Goal: Task Accomplishment & Management: Manage account settings

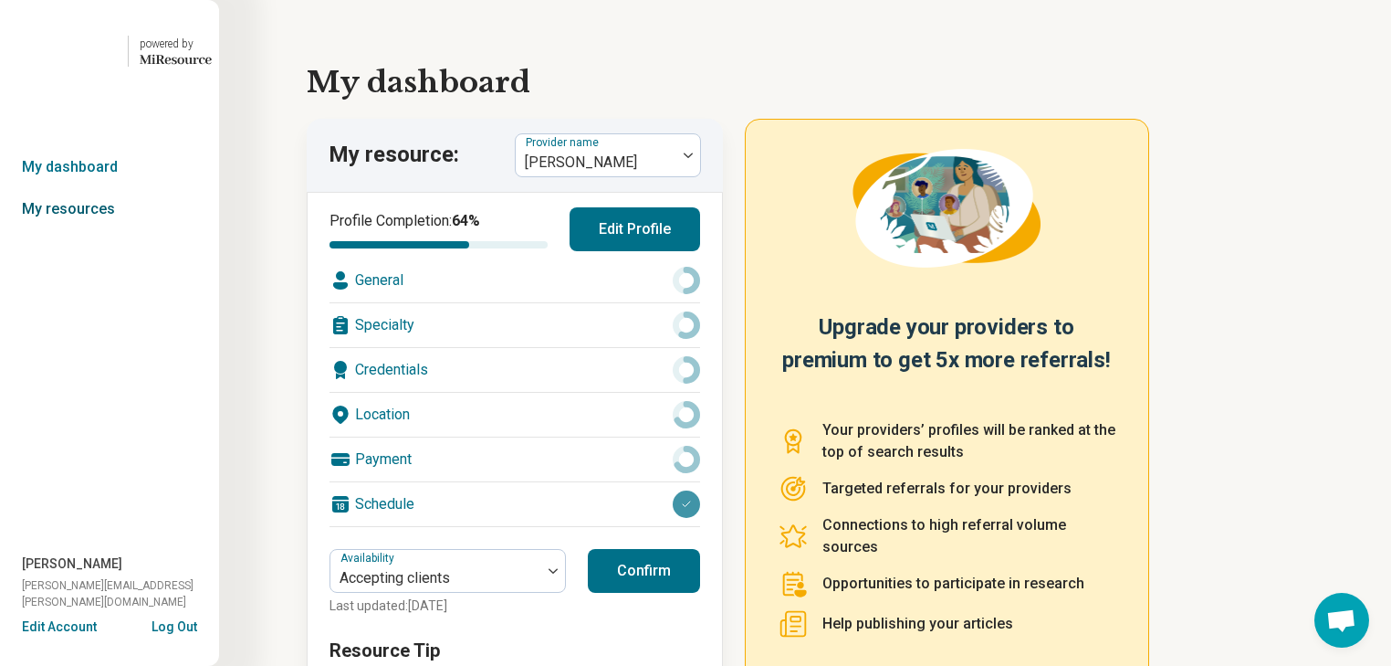
click at [93, 230] on link "My resources" at bounding box center [109, 209] width 219 height 42
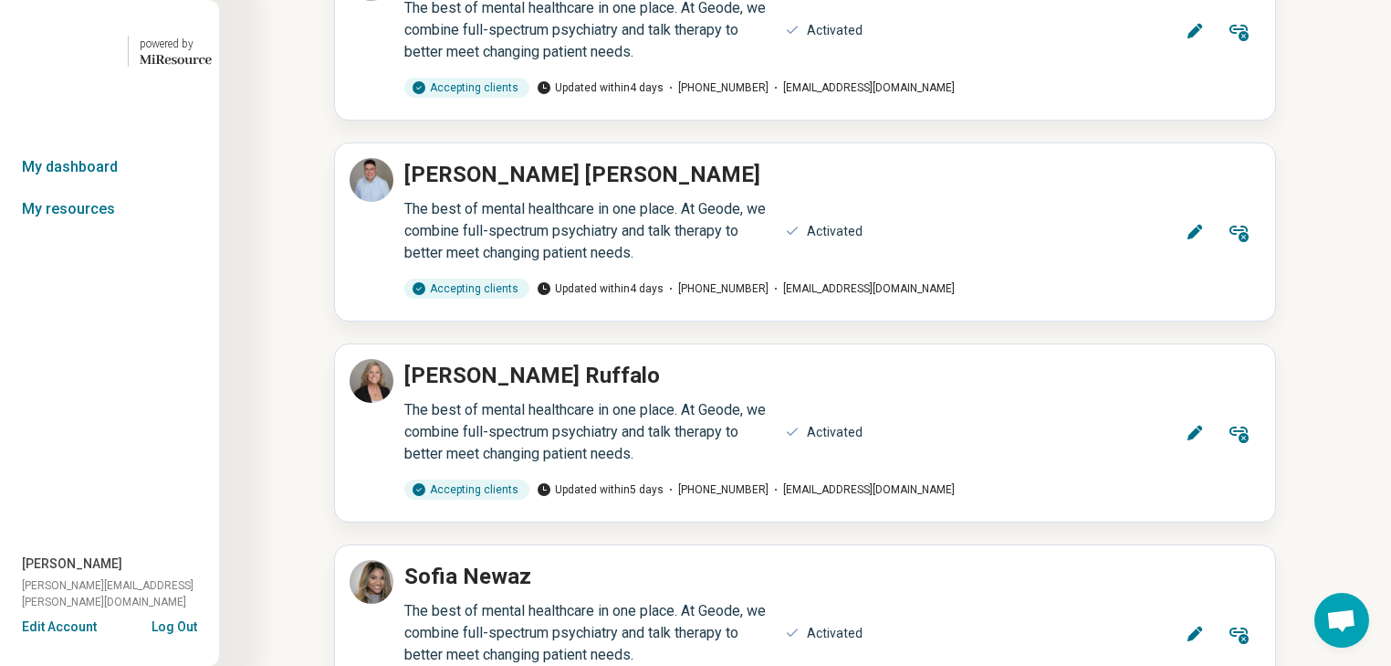
scroll to position [438, 0]
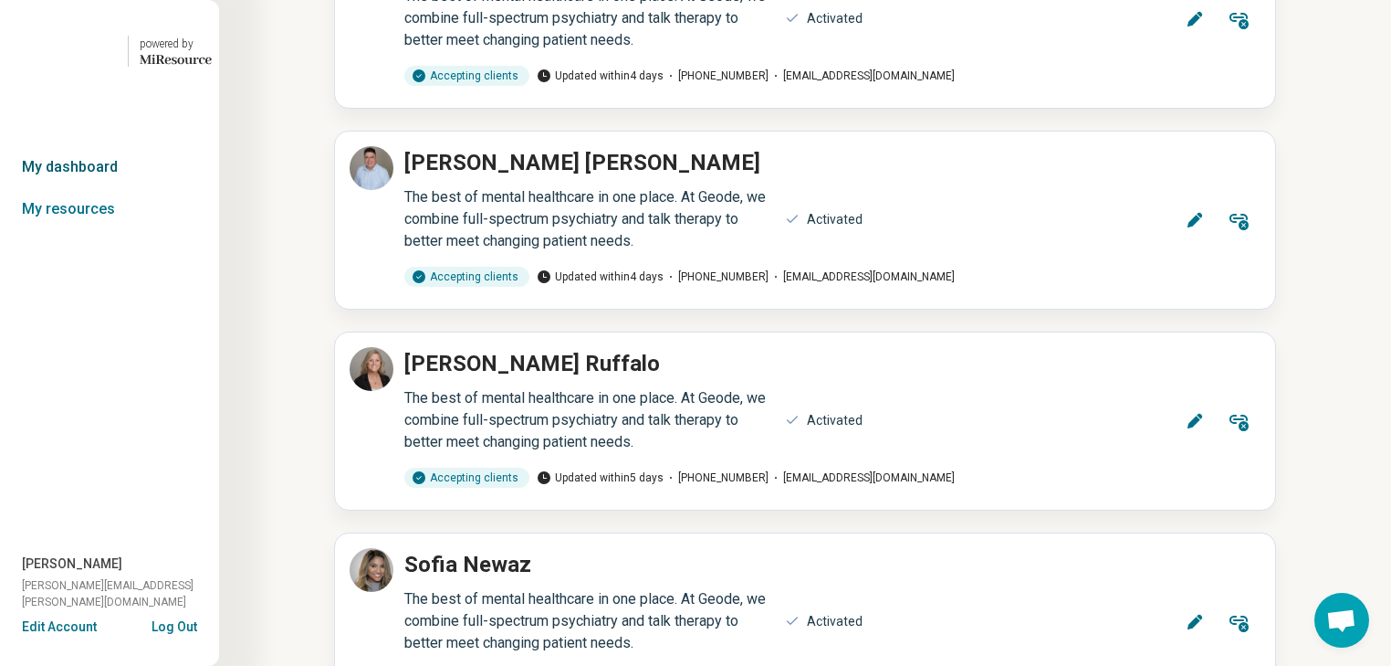
click at [101, 188] on link "My dashboard" at bounding box center [109, 167] width 219 height 42
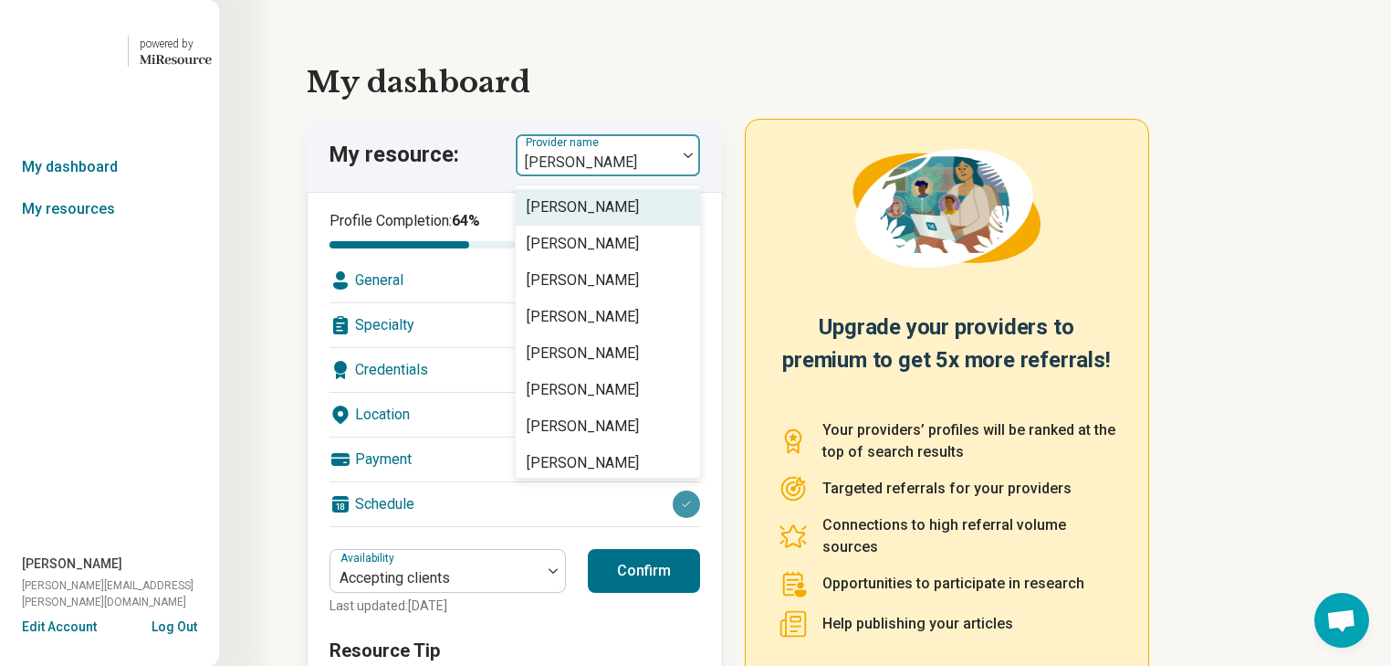
click at [693, 158] on img at bounding box center [688, 154] width 9 height 5
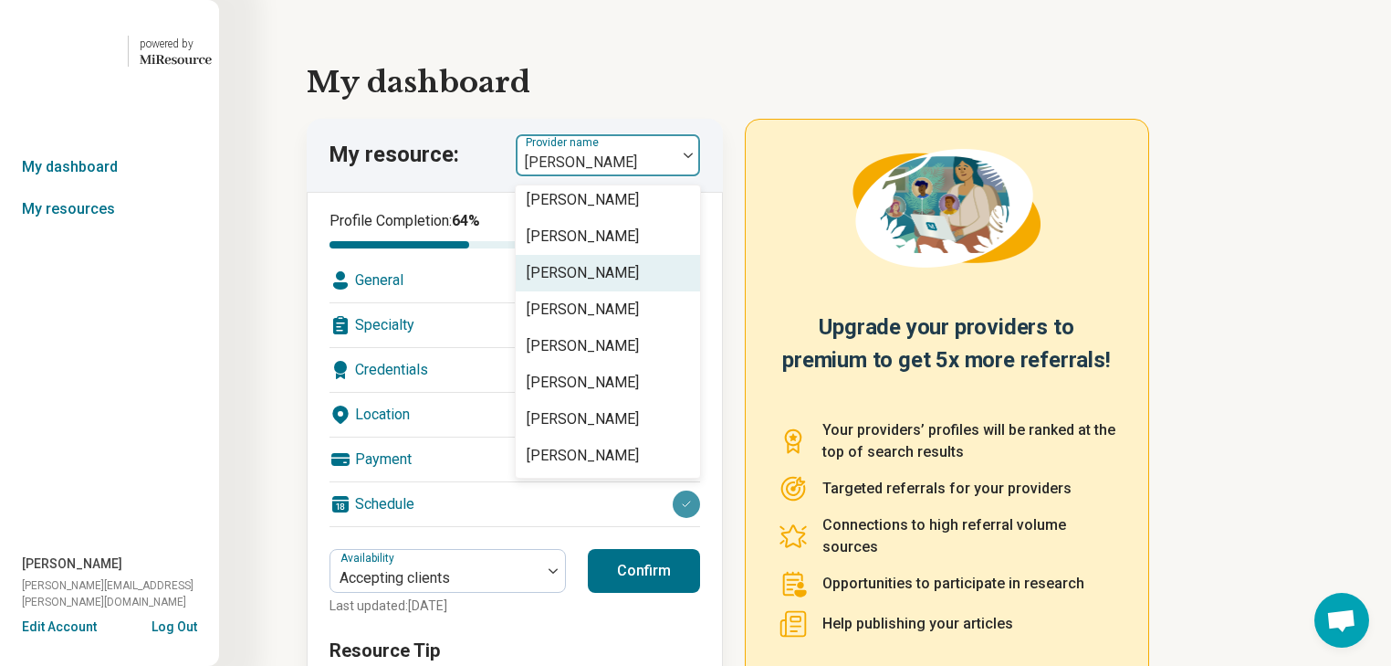
scroll to position [4116, 0]
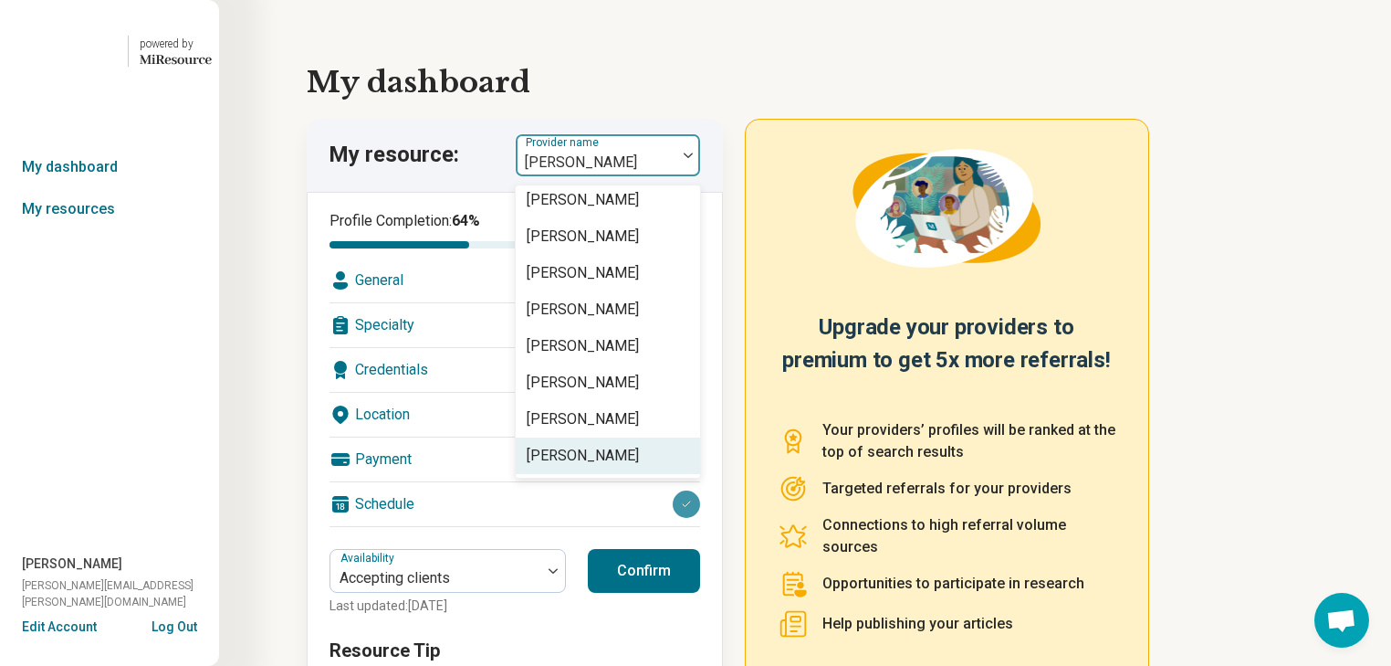
click at [635, 467] on div "[PERSON_NAME]" at bounding box center [583, 456] width 112 height 22
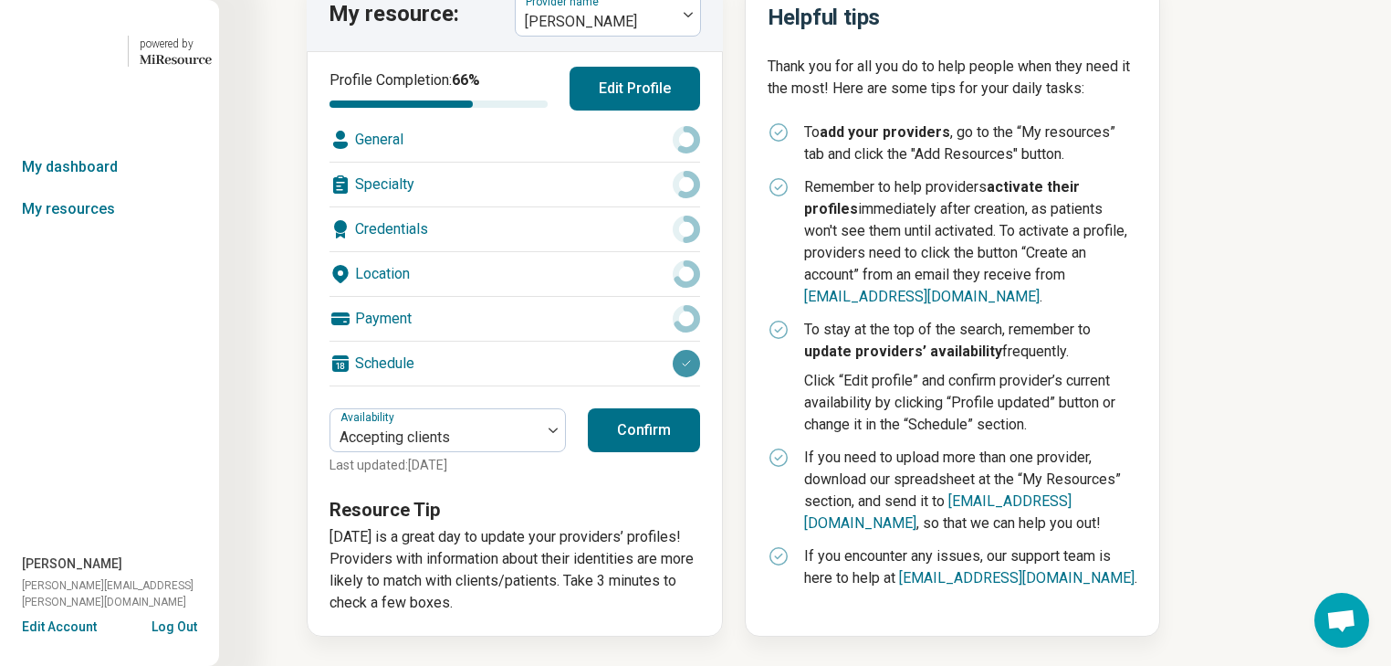
scroll to position [219, 0]
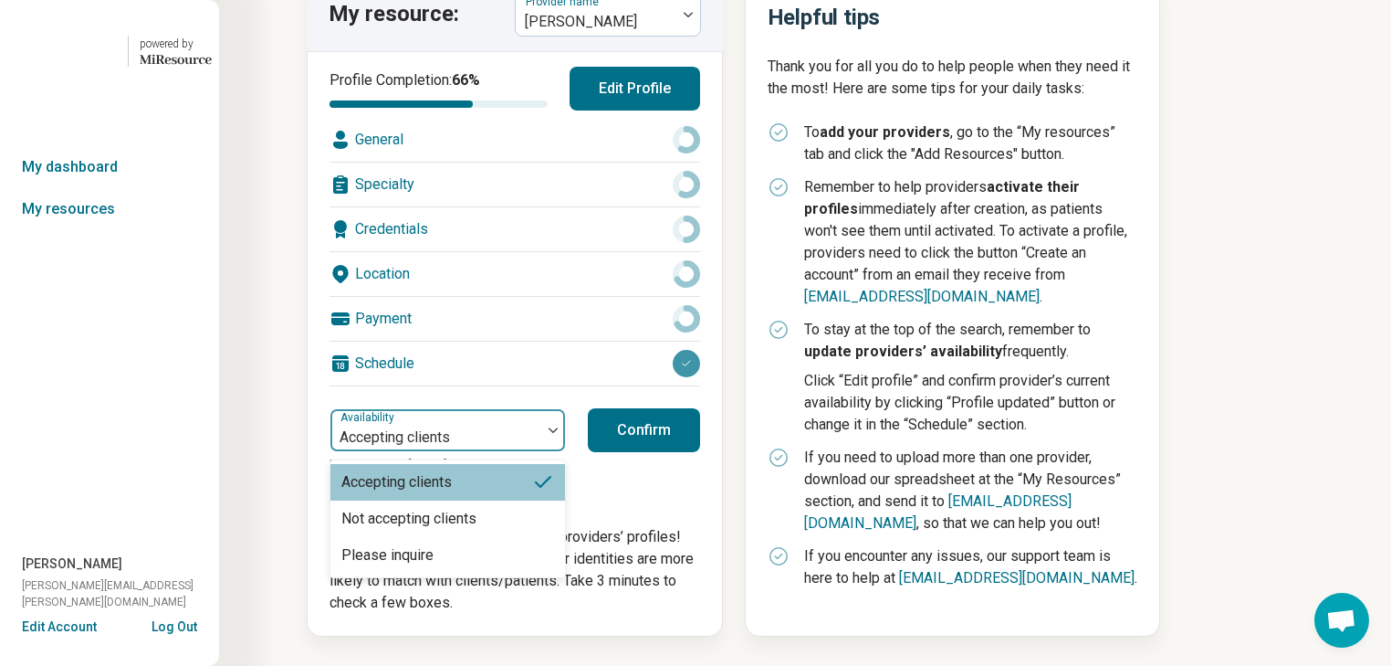
click at [549, 433] on img at bounding box center [553, 429] width 9 height 5
click at [477, 530] on div "Not accepting clients" at bounding box center [408, 519] width 135 height 22
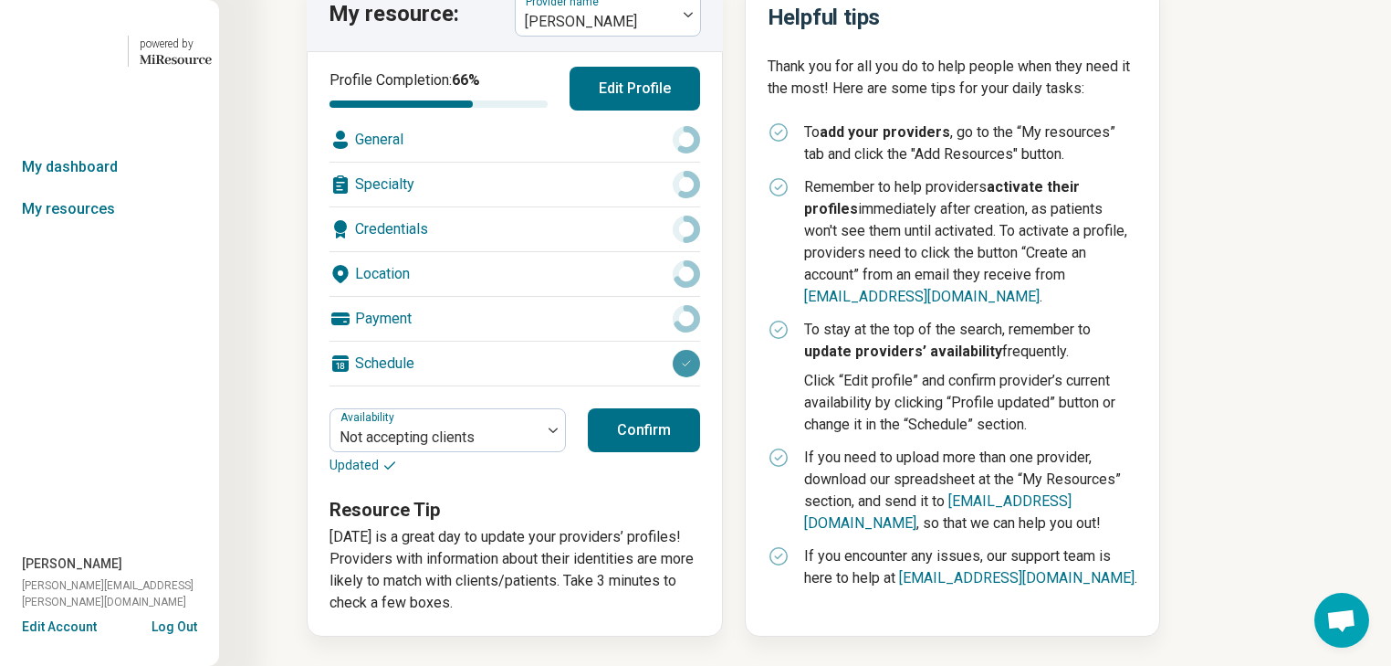
click at [677, 452] on button "Confirm" at bounding box center [644, 430] width 112 height 44
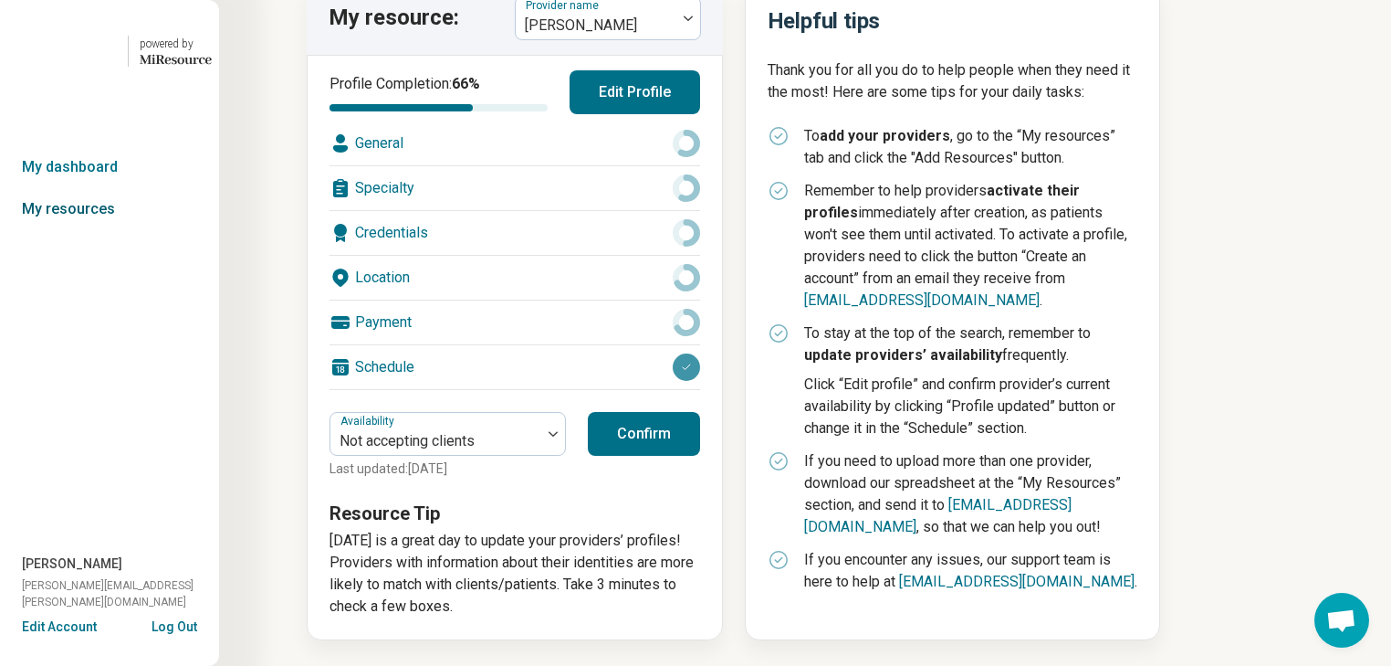
click at [77, 230] on link "My resources" at bounding box center [109, 209] width 219 height 42
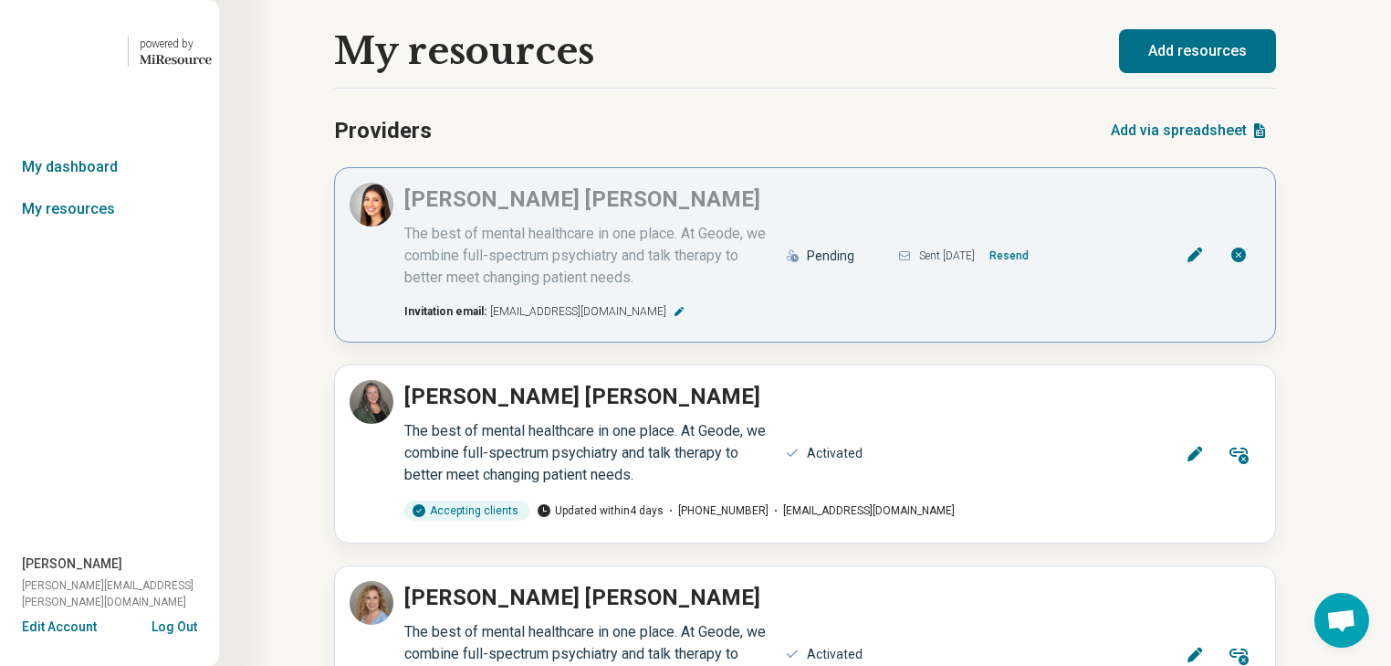
click at [1188, 262] on icon at bounding box center [1195, 254] width 15 height 15
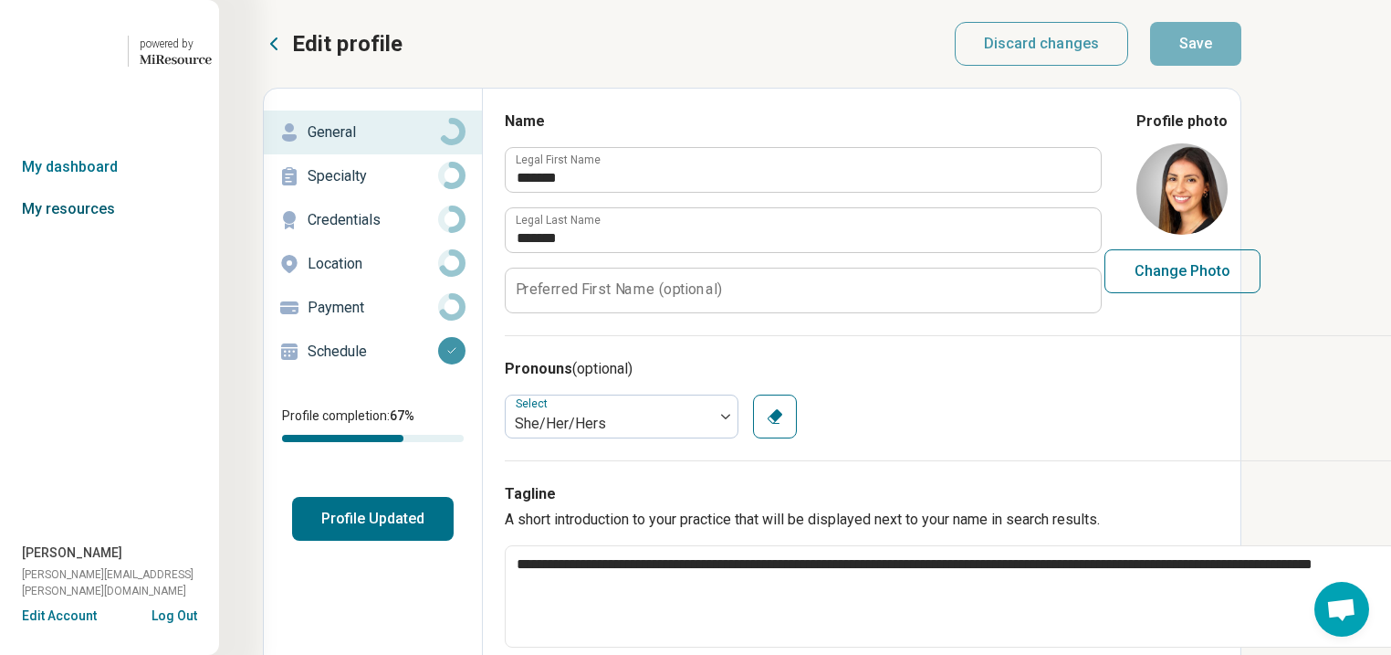
click at [103, 230] on link "My resources" at bounding box center [109, 209] width 219 height 42
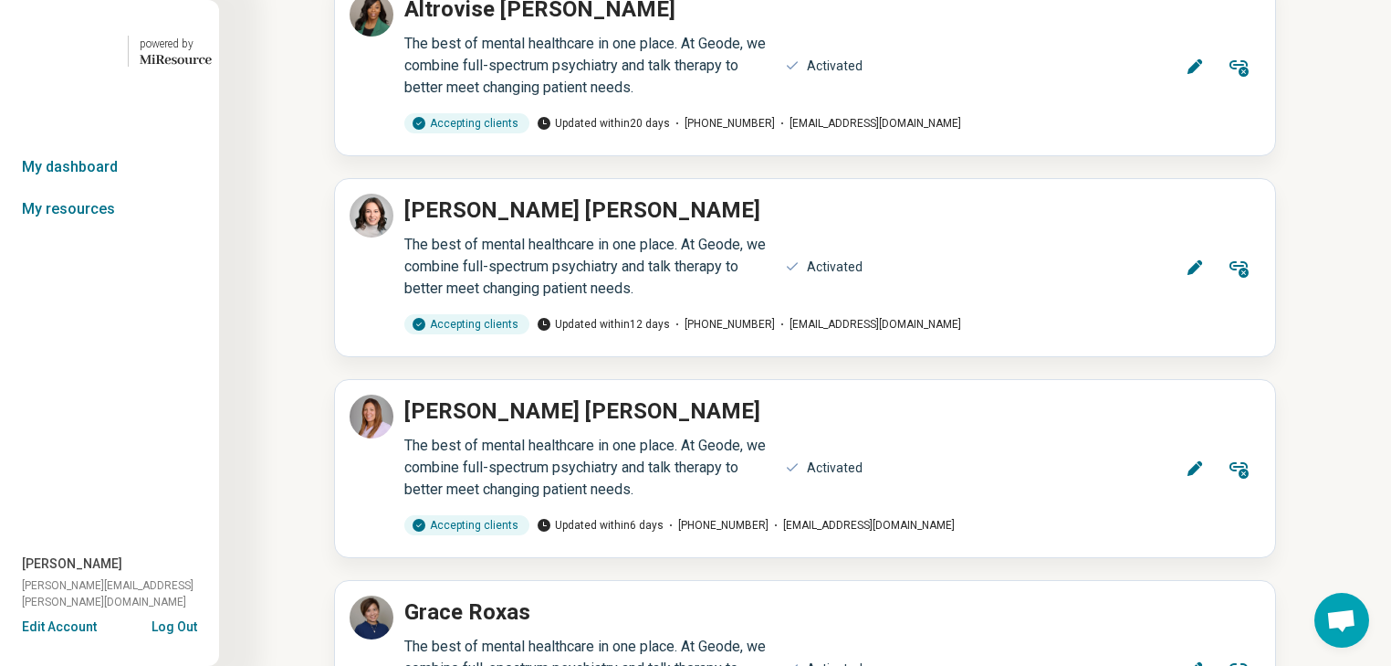
scroll to position [2191, 0]
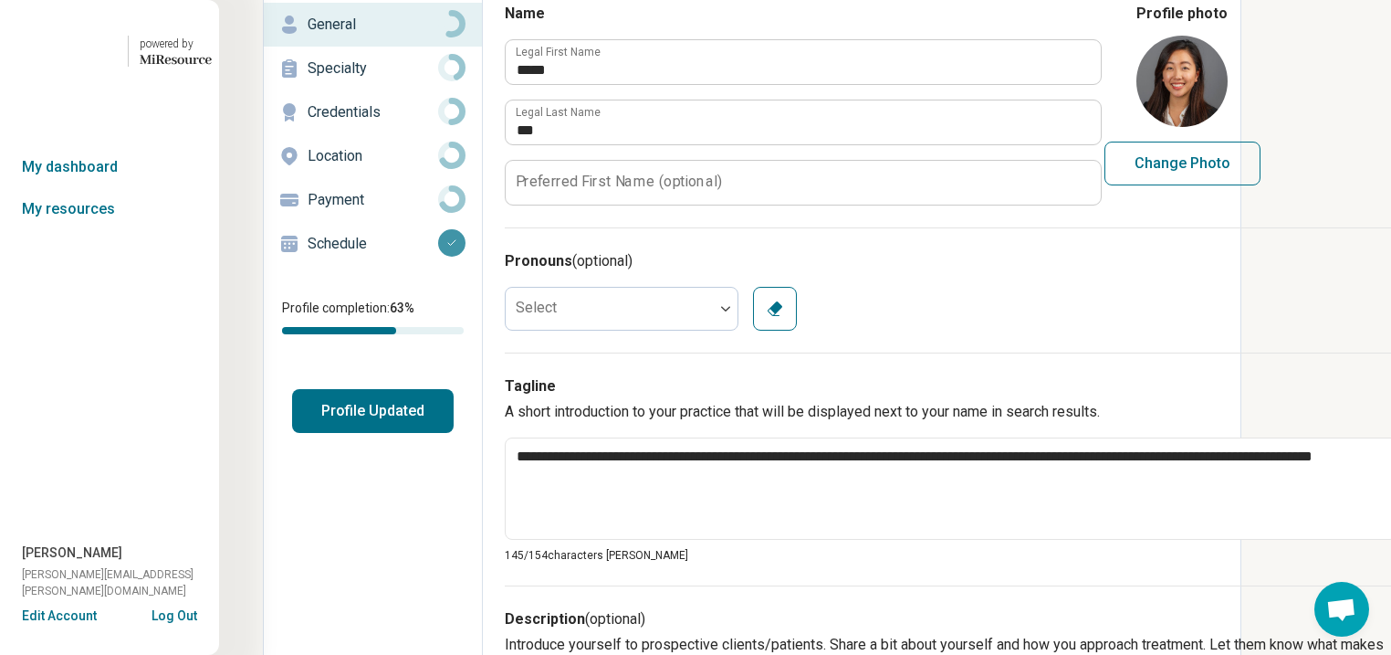
scroll to position [73, 0]
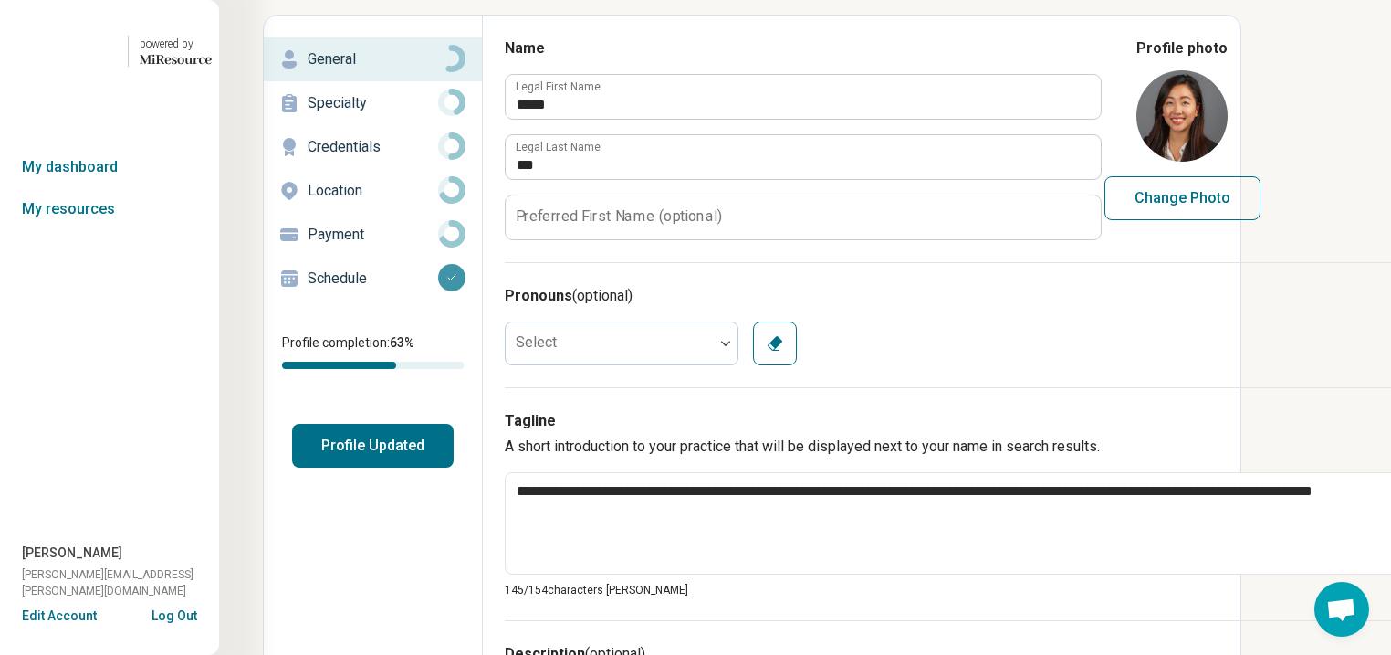
click at [403, 289] on p "Schedule" at bounding box center [373, 278] width 131 height 22
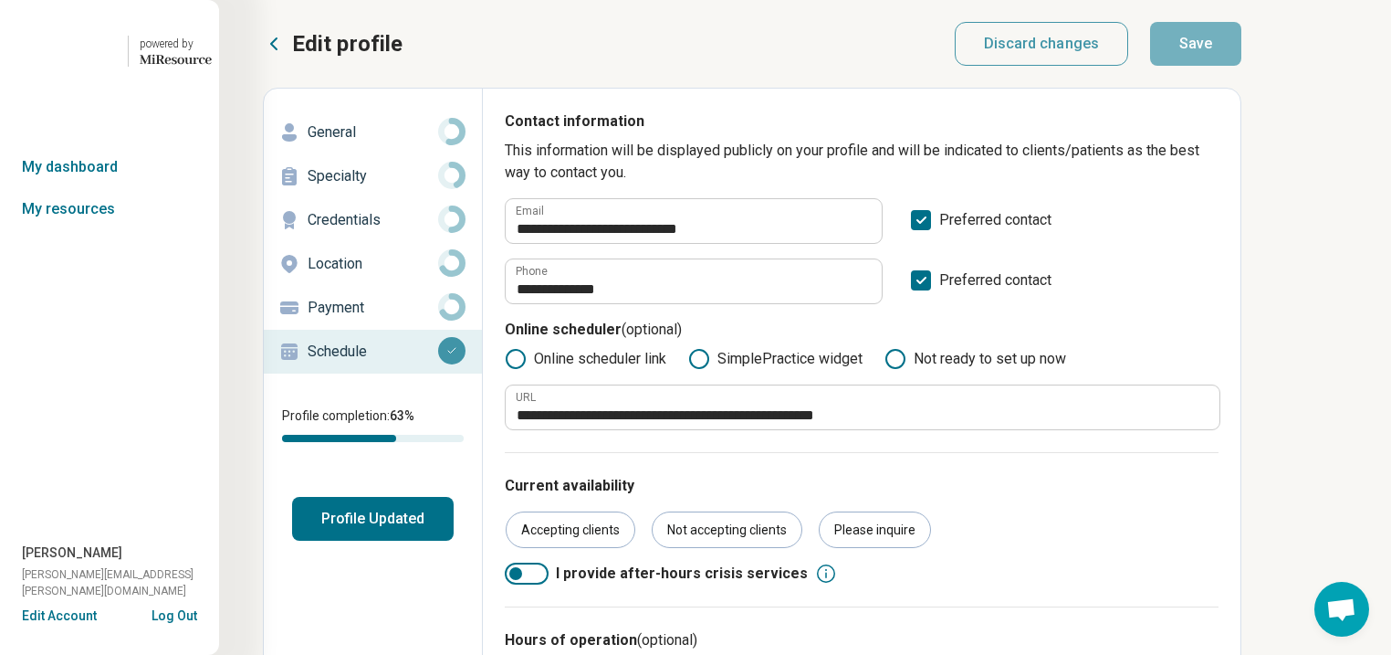
click at [378, 319] on p "Payment" at bounding box center [373, 308] width 131 height 22
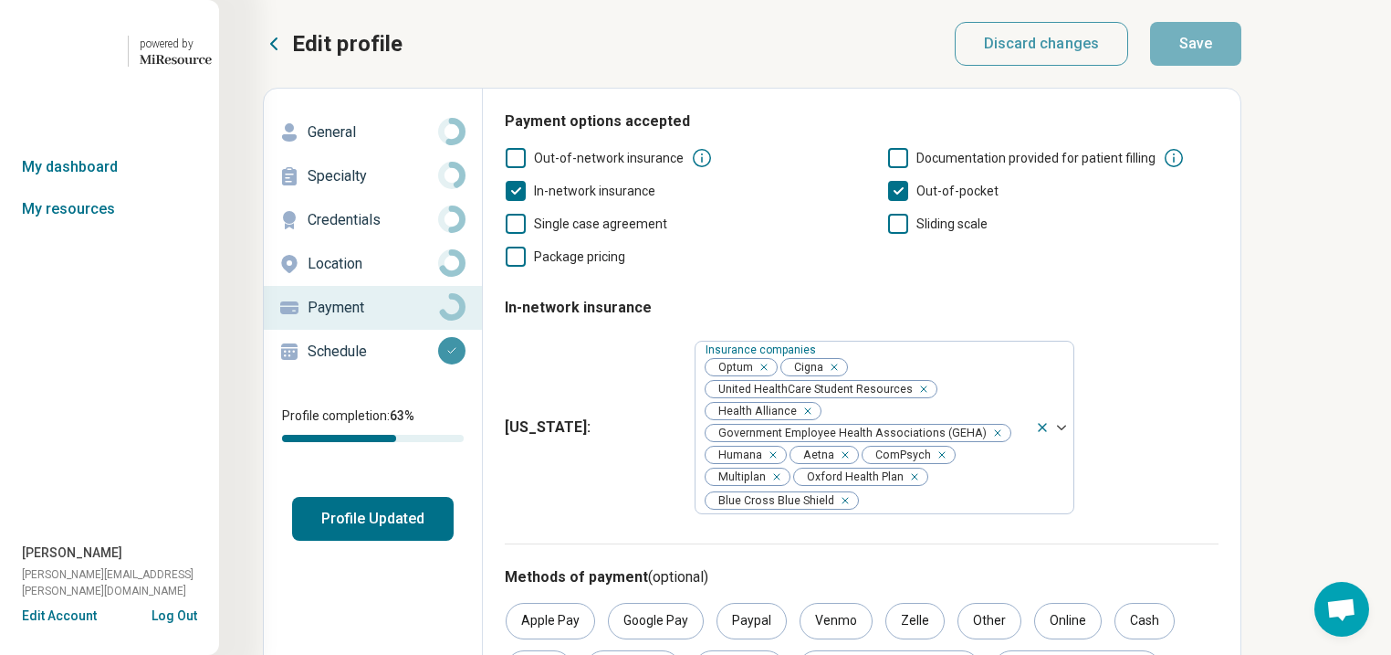
click at [400, 275] on p "Location" at bounding box center [373, 264] width 131 height 22
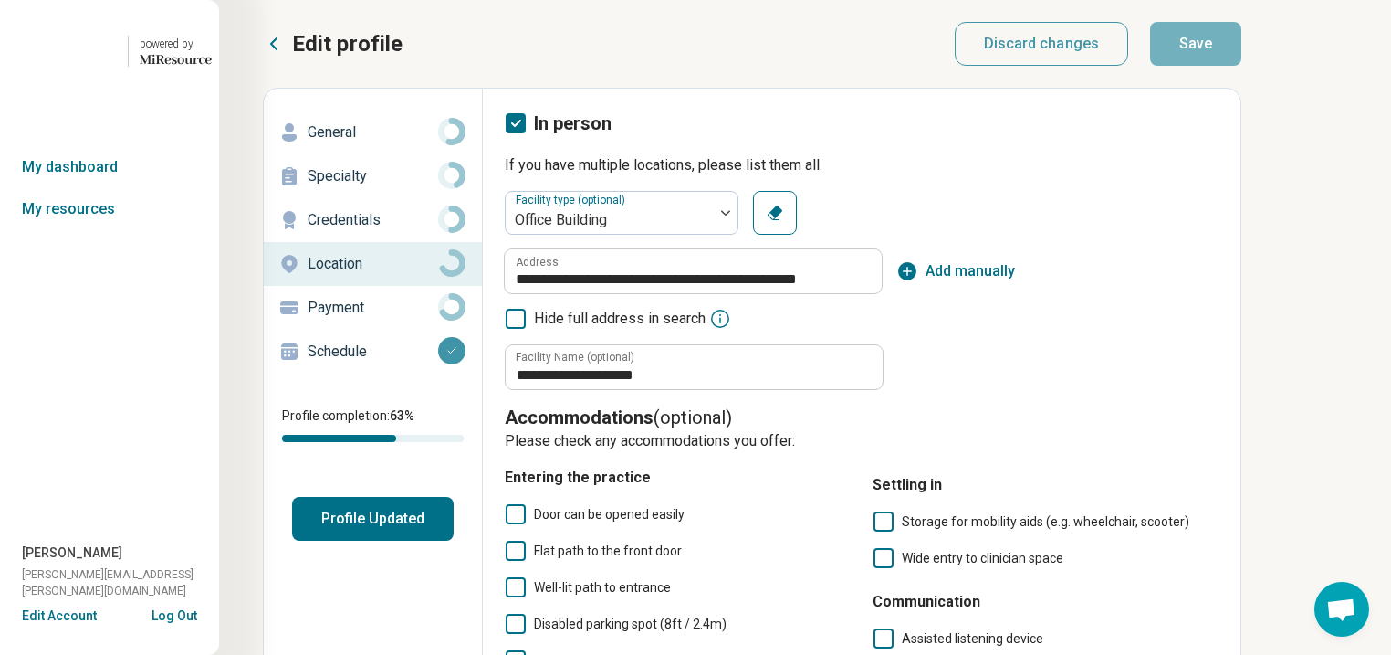
click at [413, 231] on p "Credentials" at bounding box center [373, 220] width 131 height 22
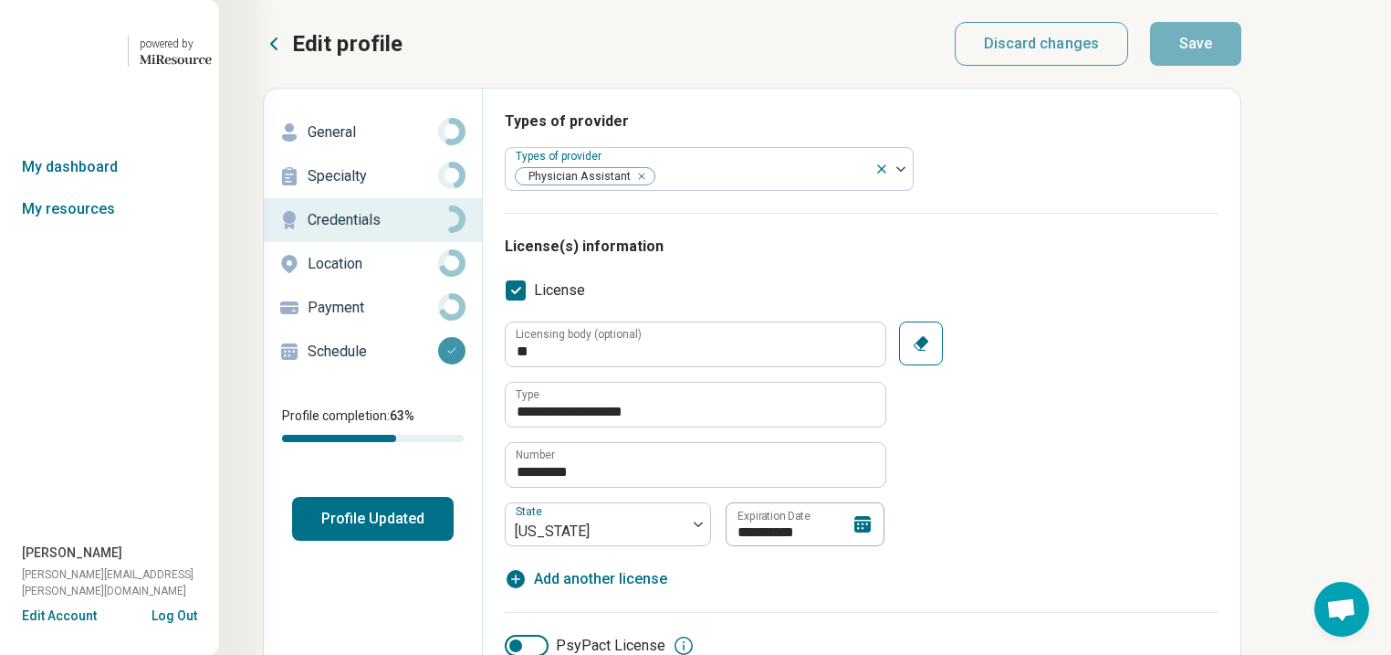
click at [387, 187] on p "Specialty" at bounding box center [373, 176] width 131 height 22
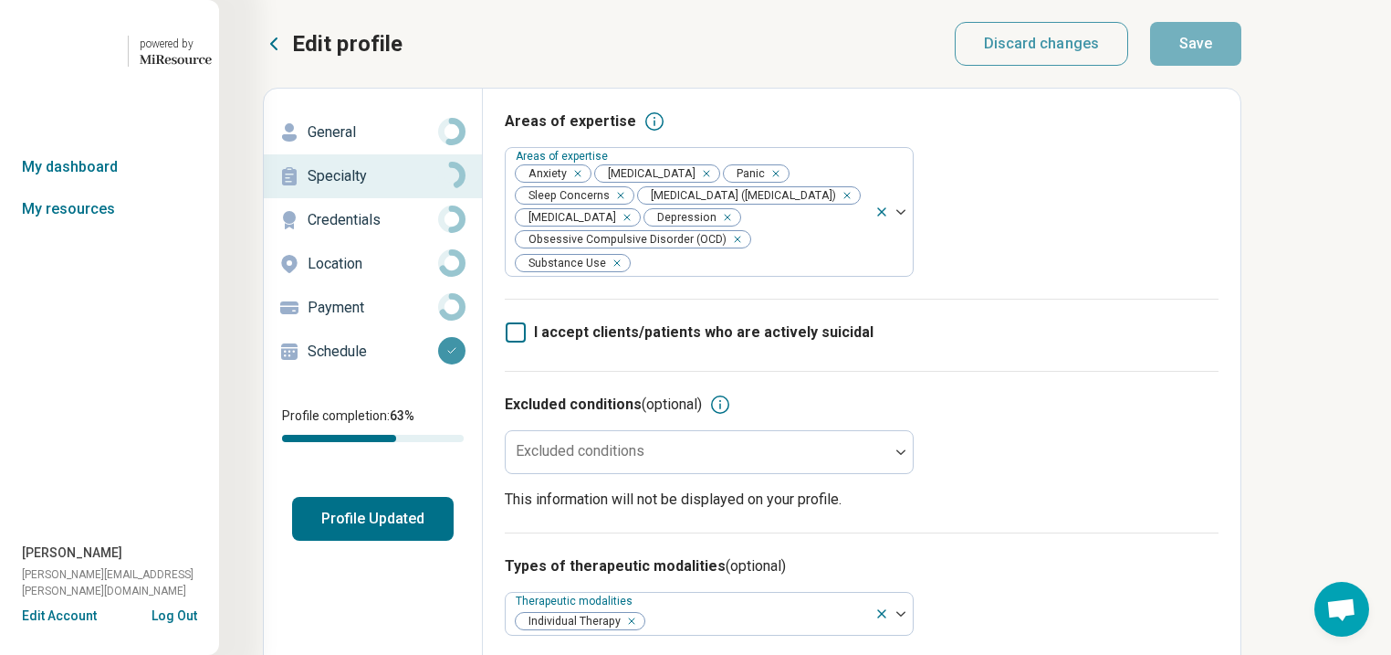
click at [391, 143] on p "General" at bounding box center [373, 132] width 131 height 22
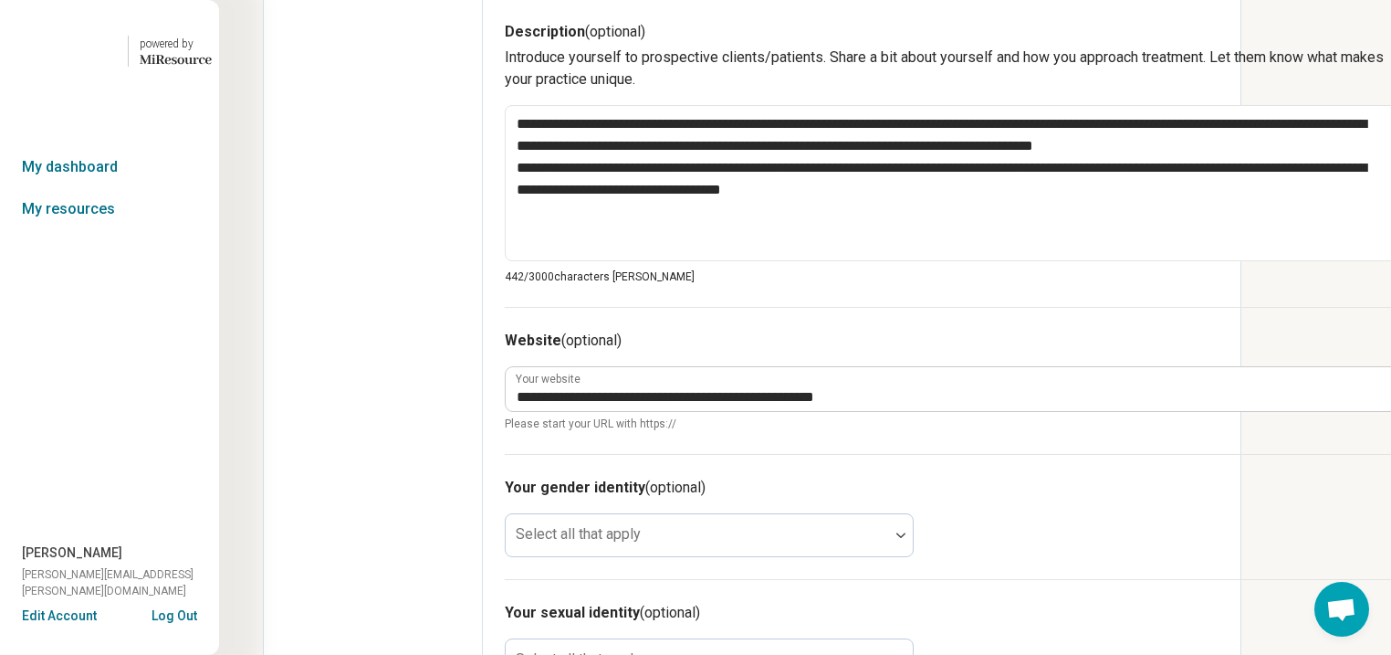
scroll to position [584, 0]
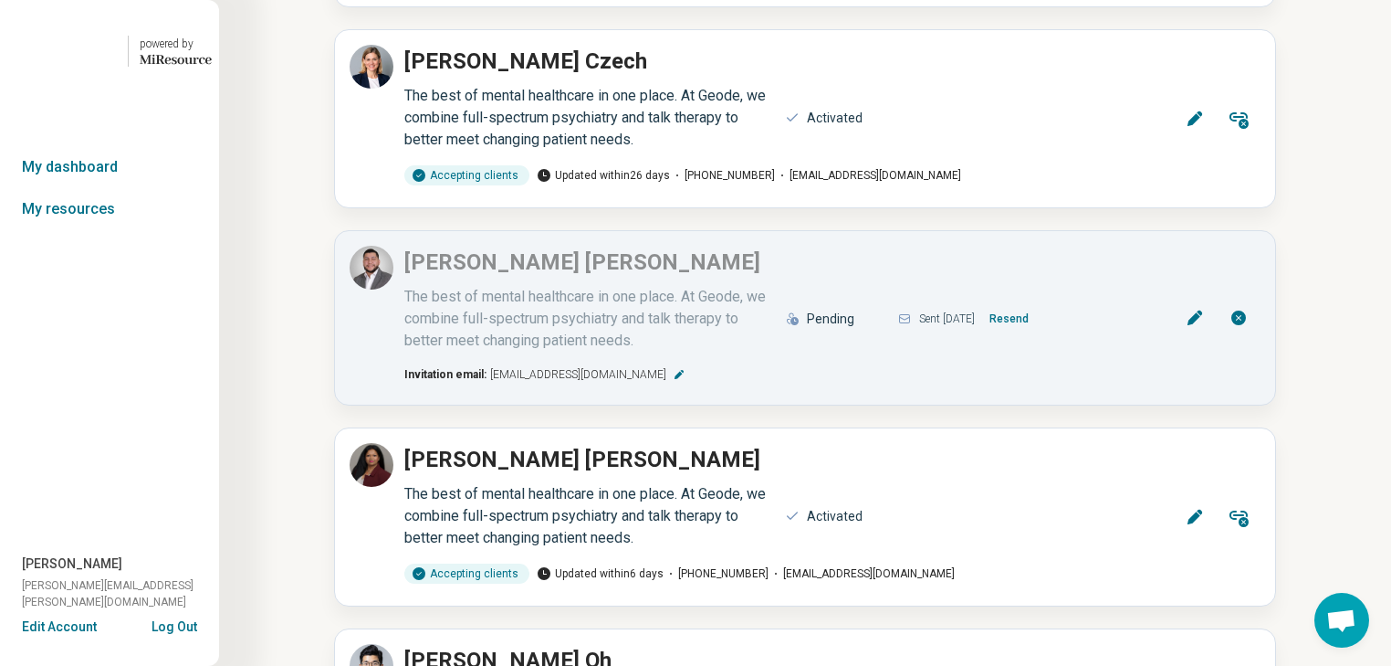
scroll to position [3141, 0]
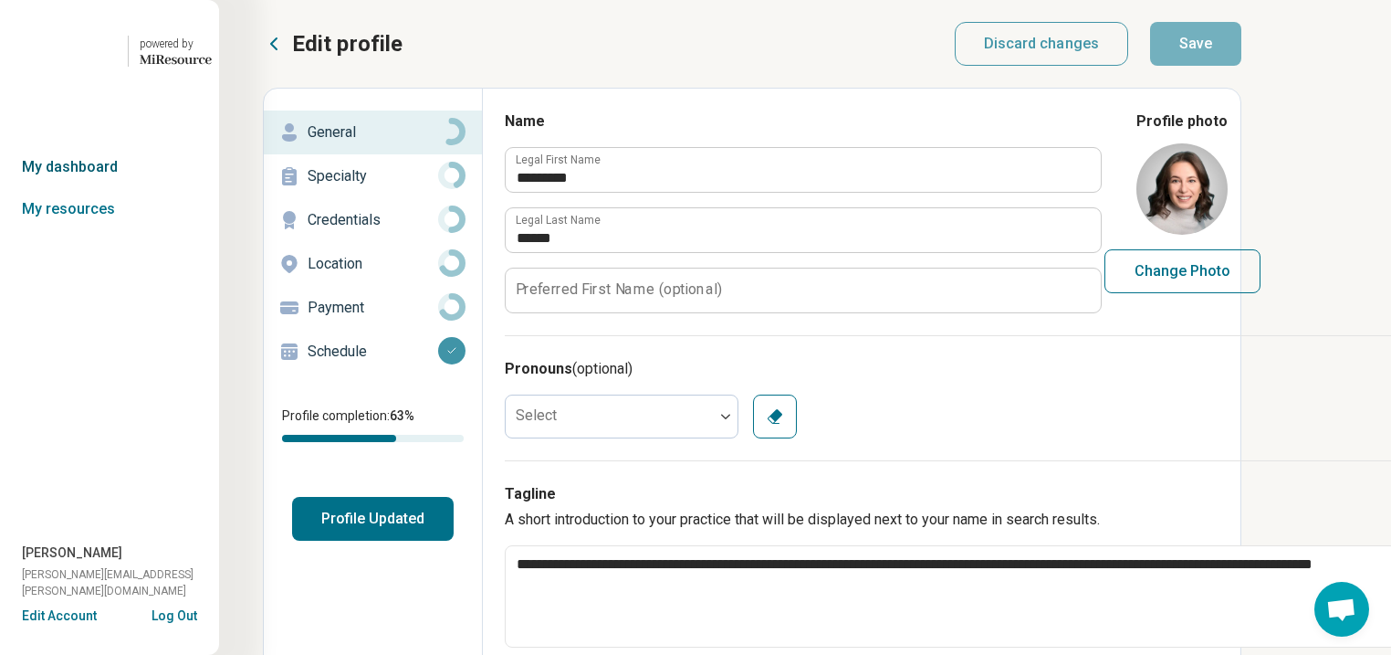
type textarea "*"
click at [107, 188] on link "My dashboard" at bounding box center [109, 167] width 219 height 42
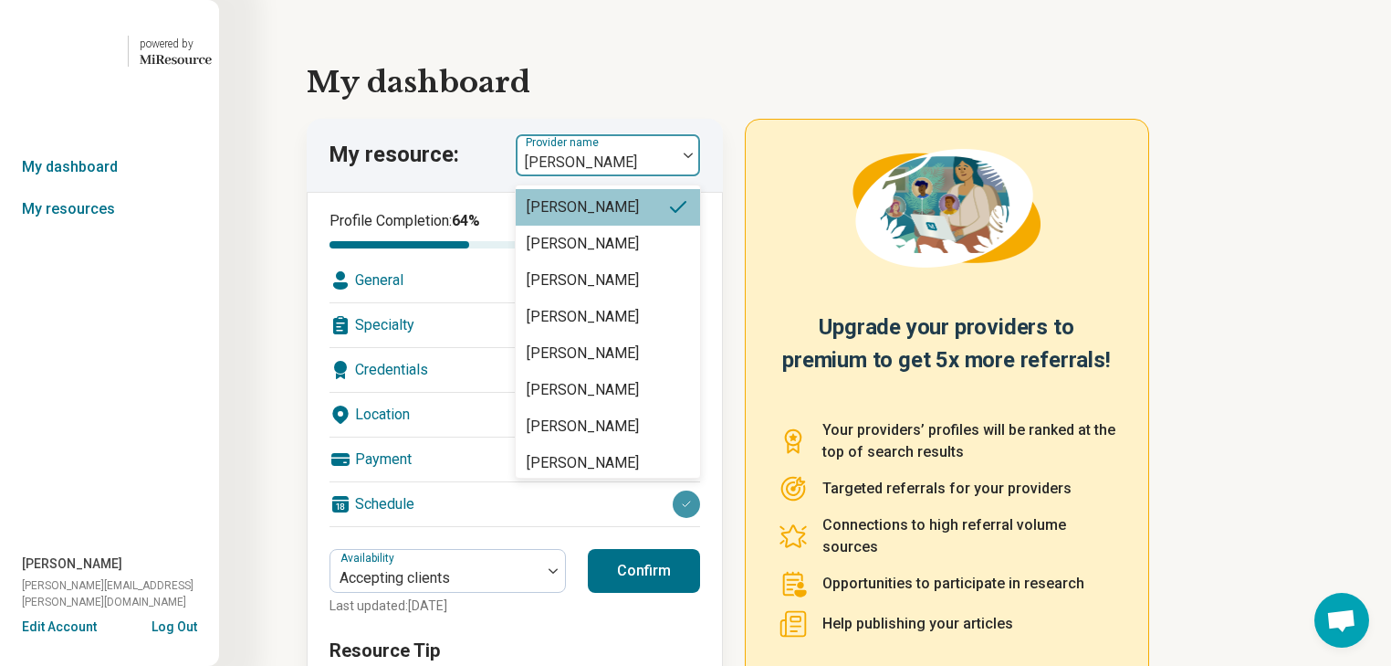
click at [693, 158] on img at bounding box center [688, 154] width 9 height 5
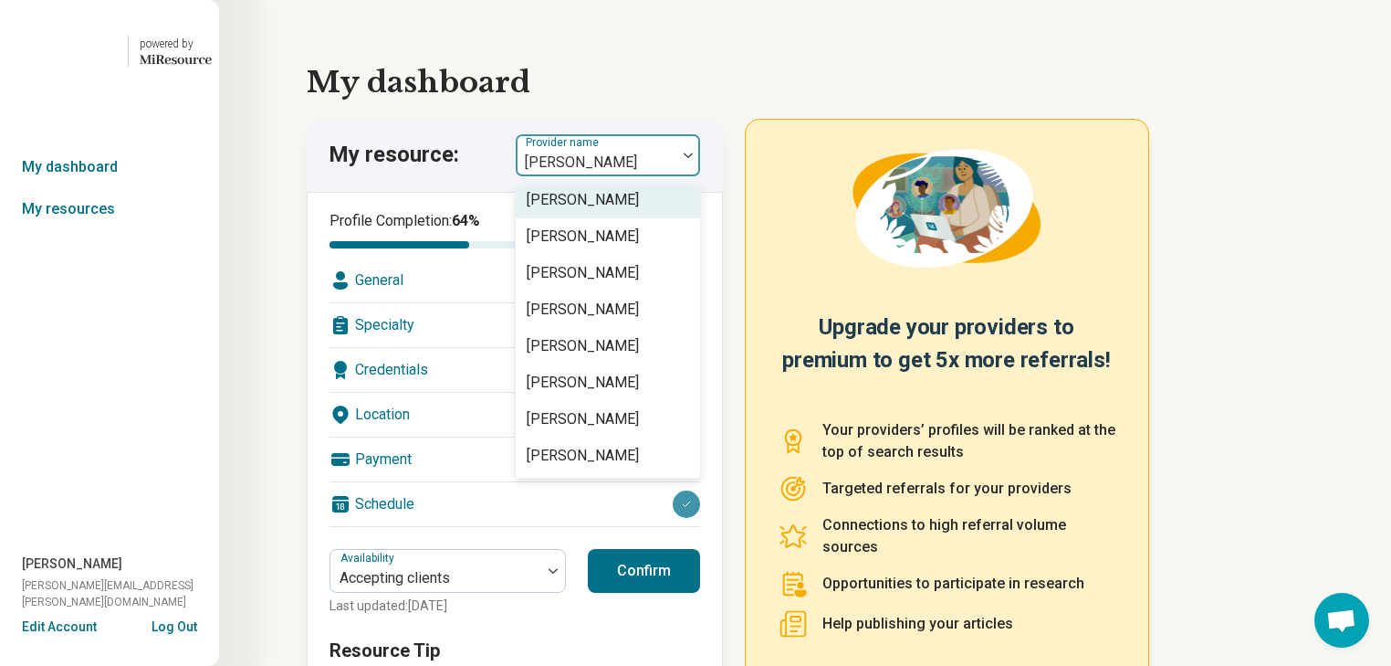
scroll to position [4143, 0]
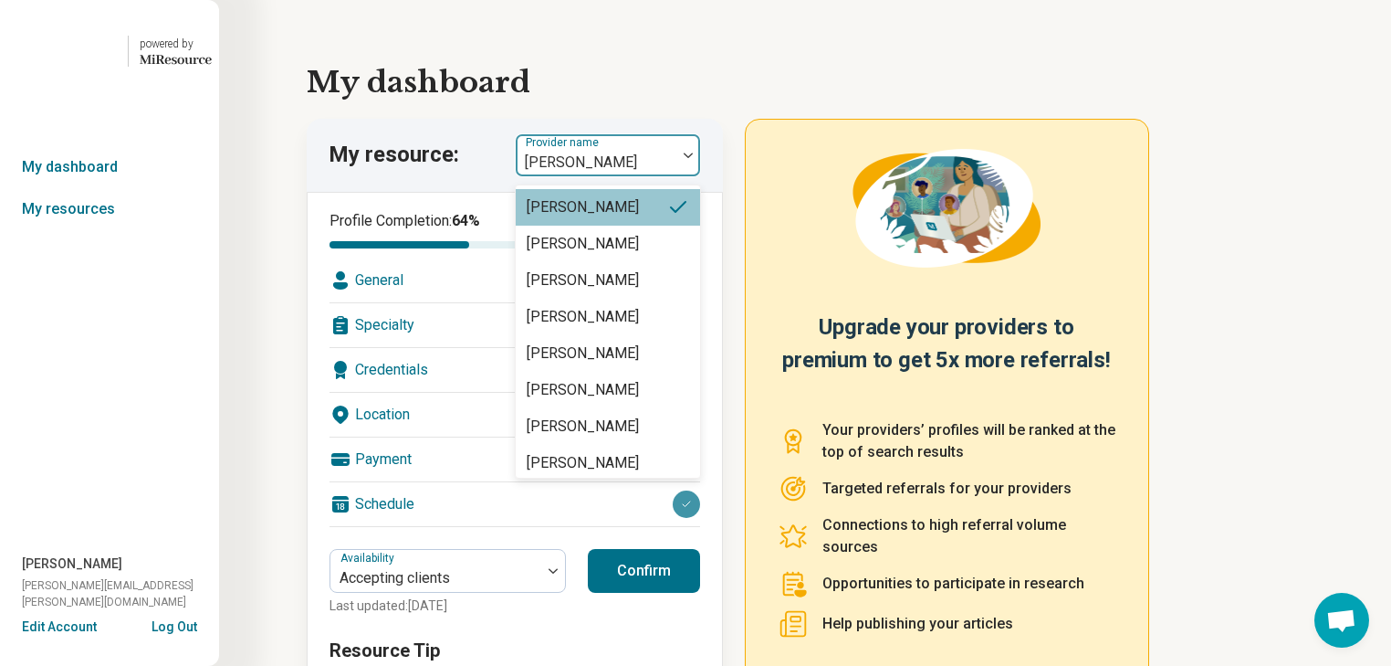
click at [698, 176] on div at bounding box center [689, 155] width 24 height 42
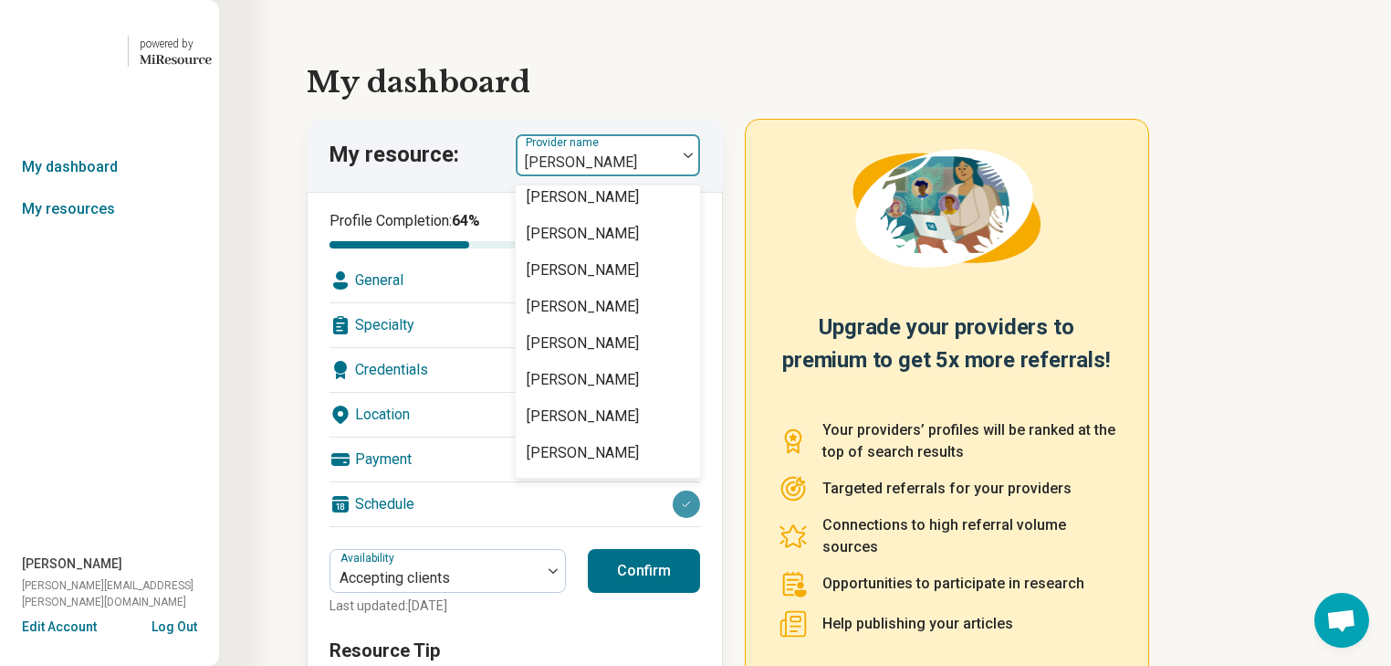
scroll to position [3340, 0]
click at [75, 230] on link "My resources" at bounding box center [109, 209] width 219 height 42
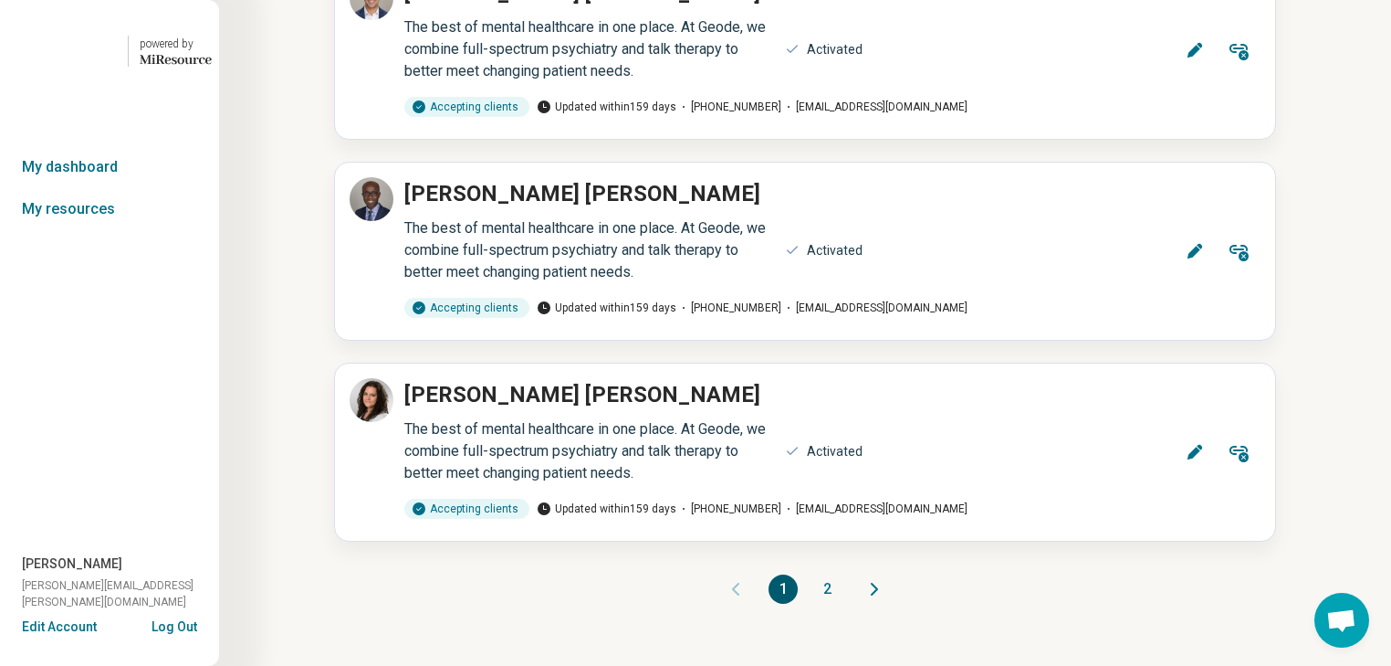
scroll to position [27359, 0]
click at [837, 574] on button "2" at bounding box center [827, 588] width 29 height 29
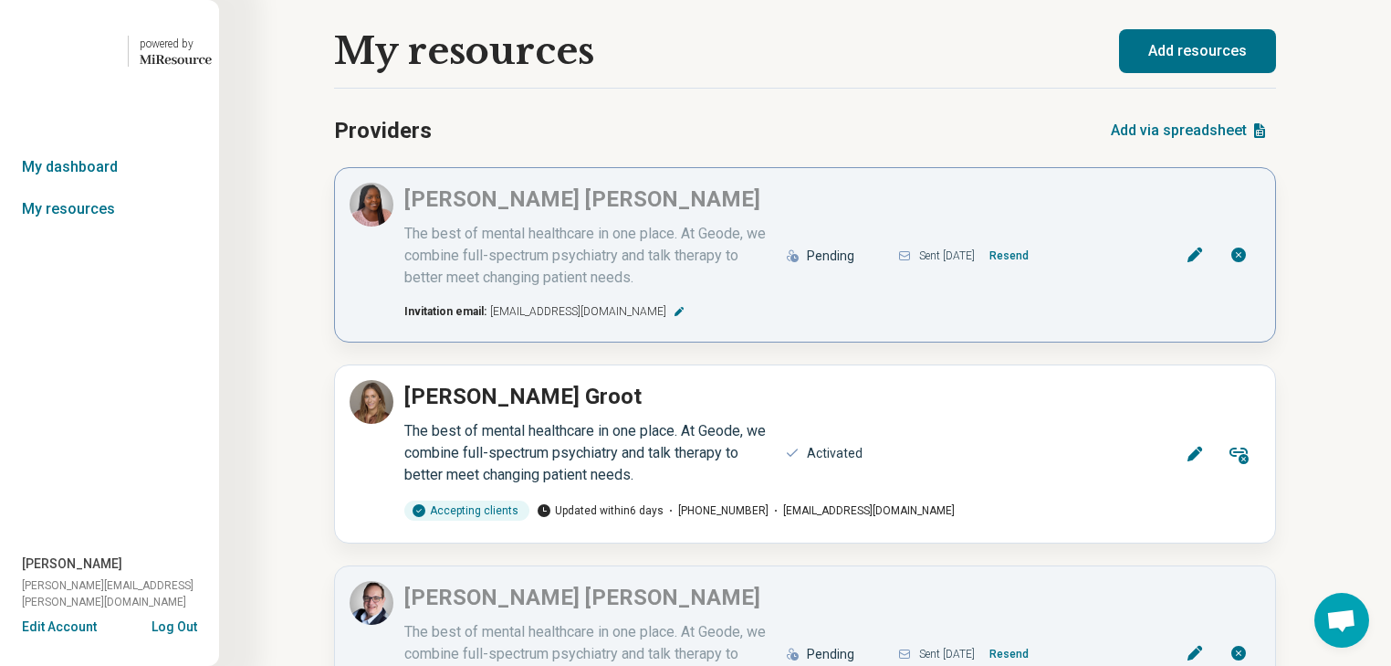
click at [1036, 270] on button "Resend" at bounding box center [1009, 255] width 54 height 29
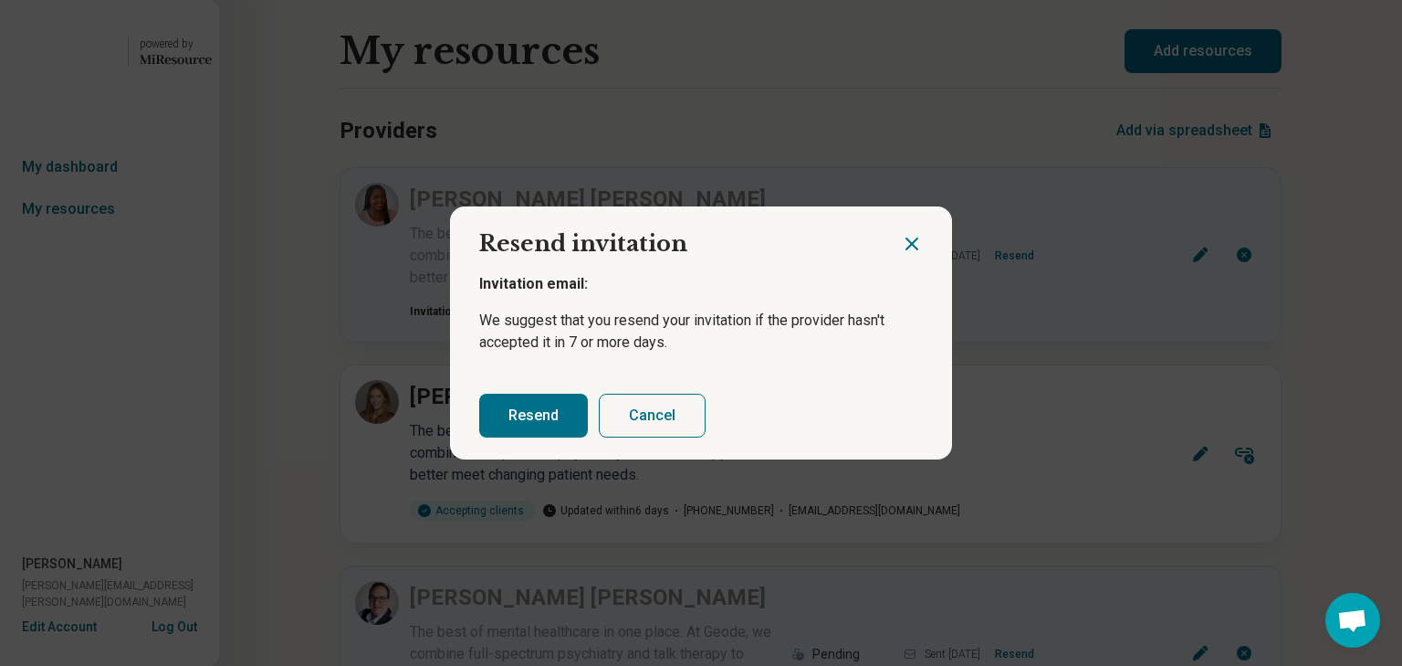
click at [543, 436] on button "Resend" at bounding box center [533, 415] width 109 height 44
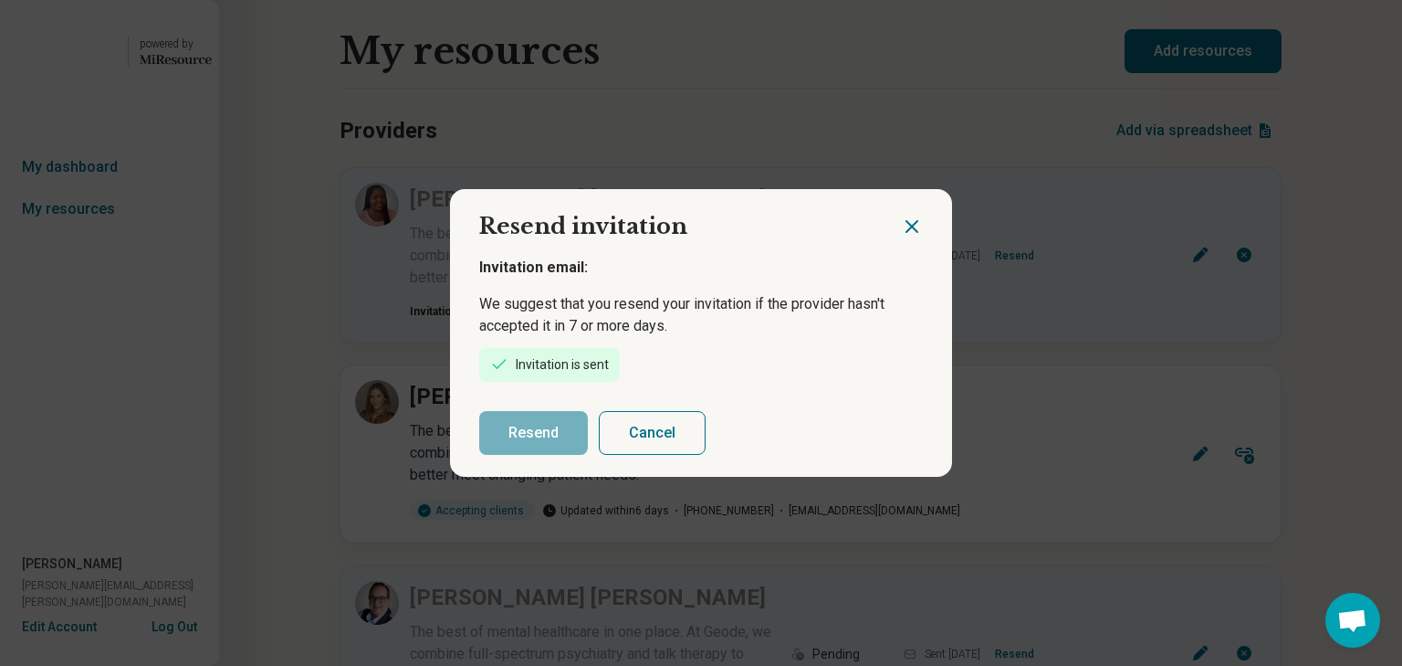
click at [901, 215] on icon "Close dialog" at bounding box center [912, 226] width 22 height 22
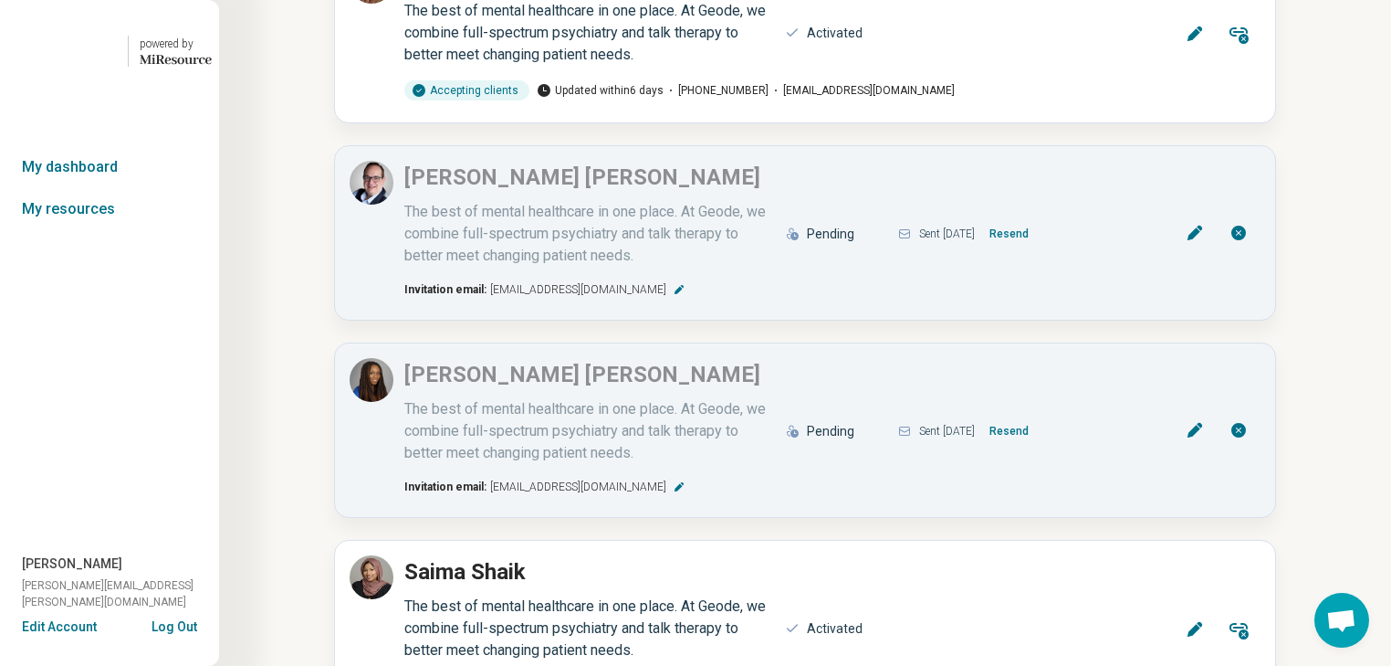
scroll to position [438, 0]
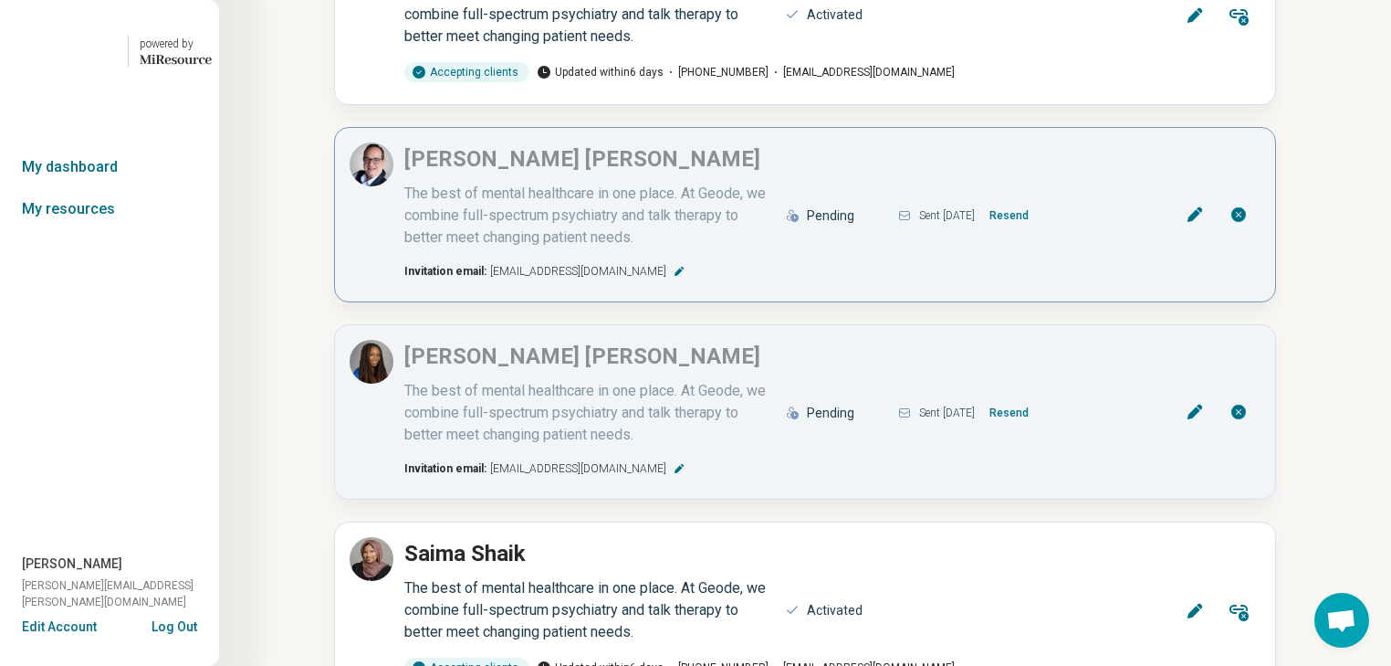
click at [1036, 230] on button "Resend" at bounding box center [1009, 215] width 54 height 29
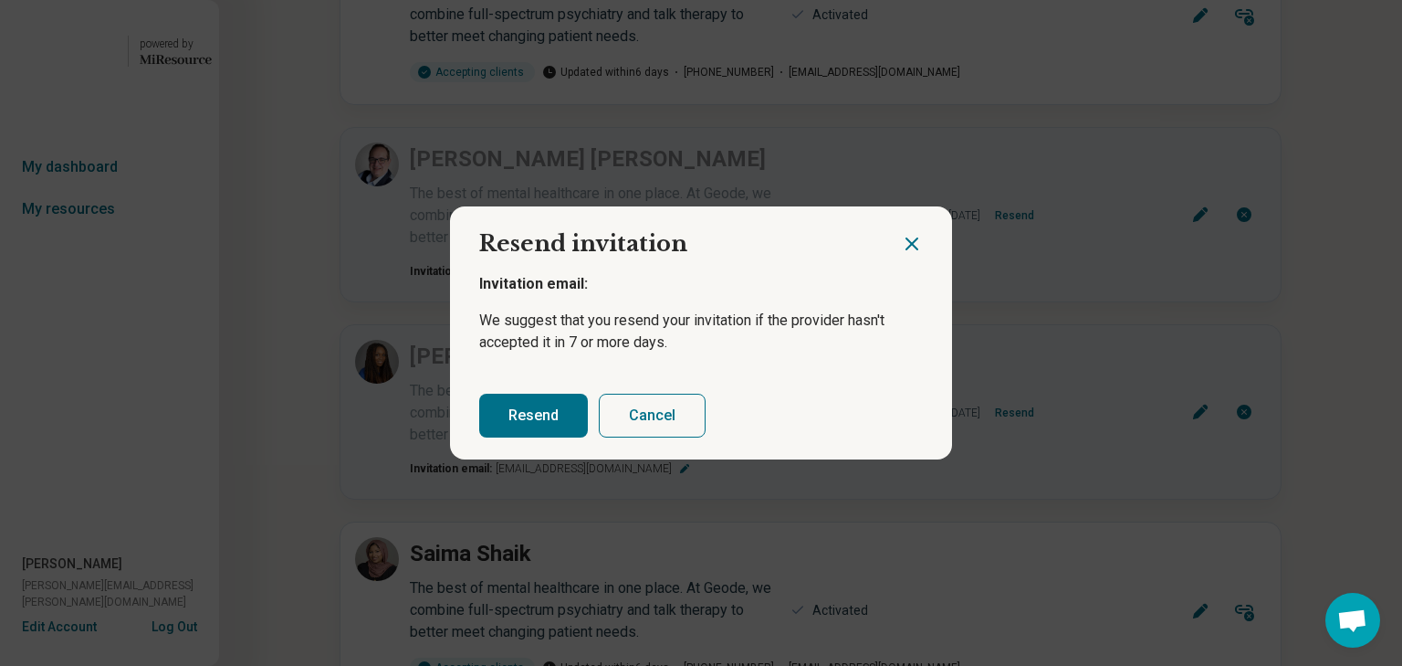
click at [520, 437] on button "Resend" at bounding box center [533, 415] width 109 height 44
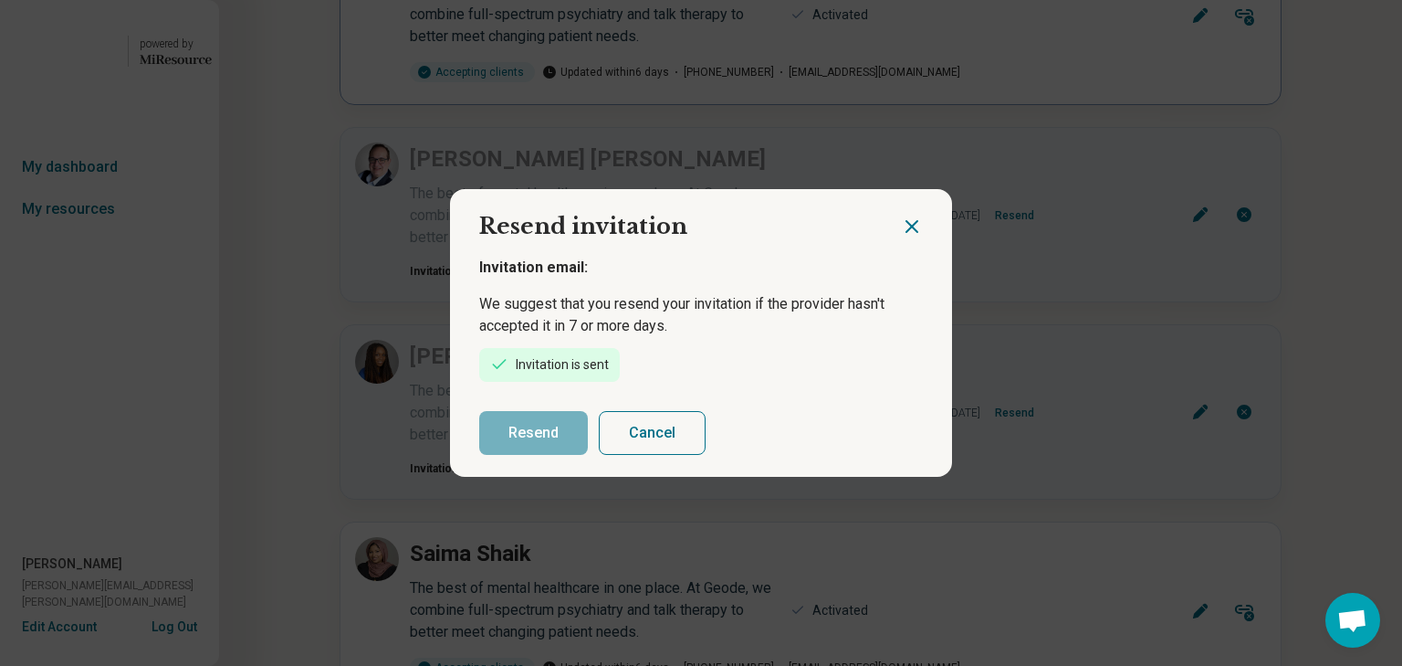
click at [901, 215] on icon "Close dialog" at bounding box center [912, 226] width 22 height 22
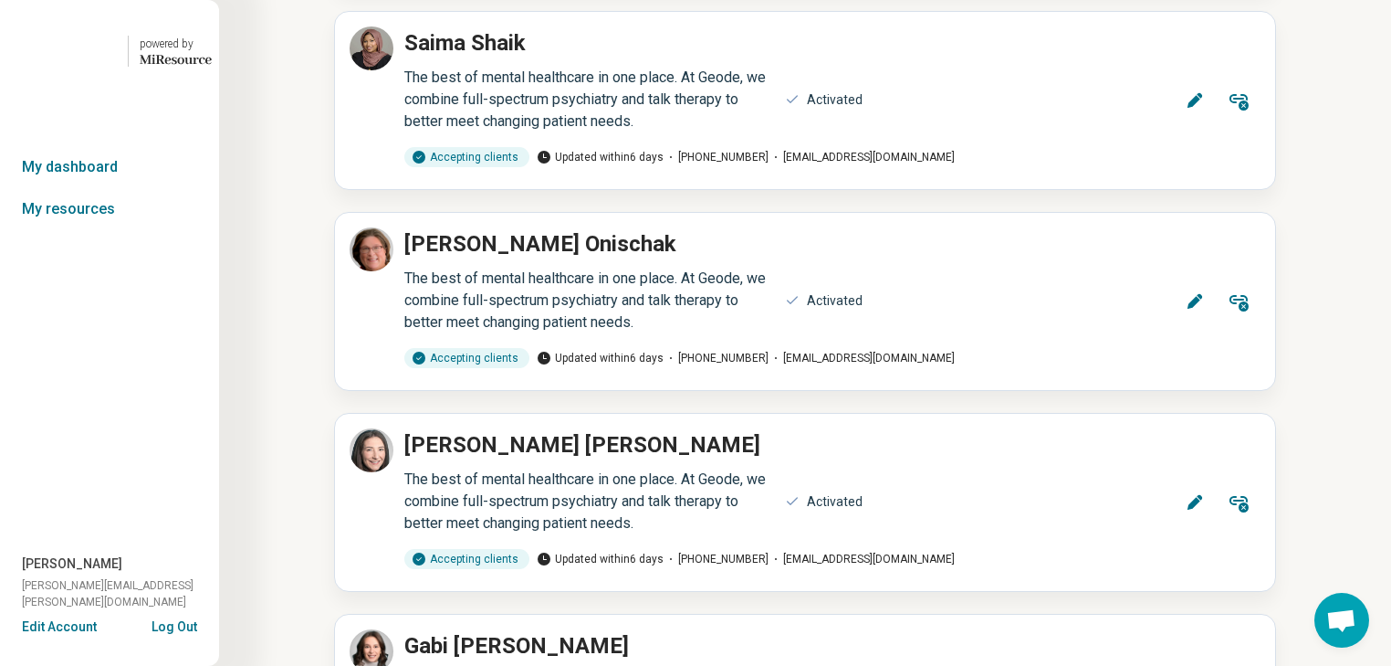
scroll to position [949, 0]
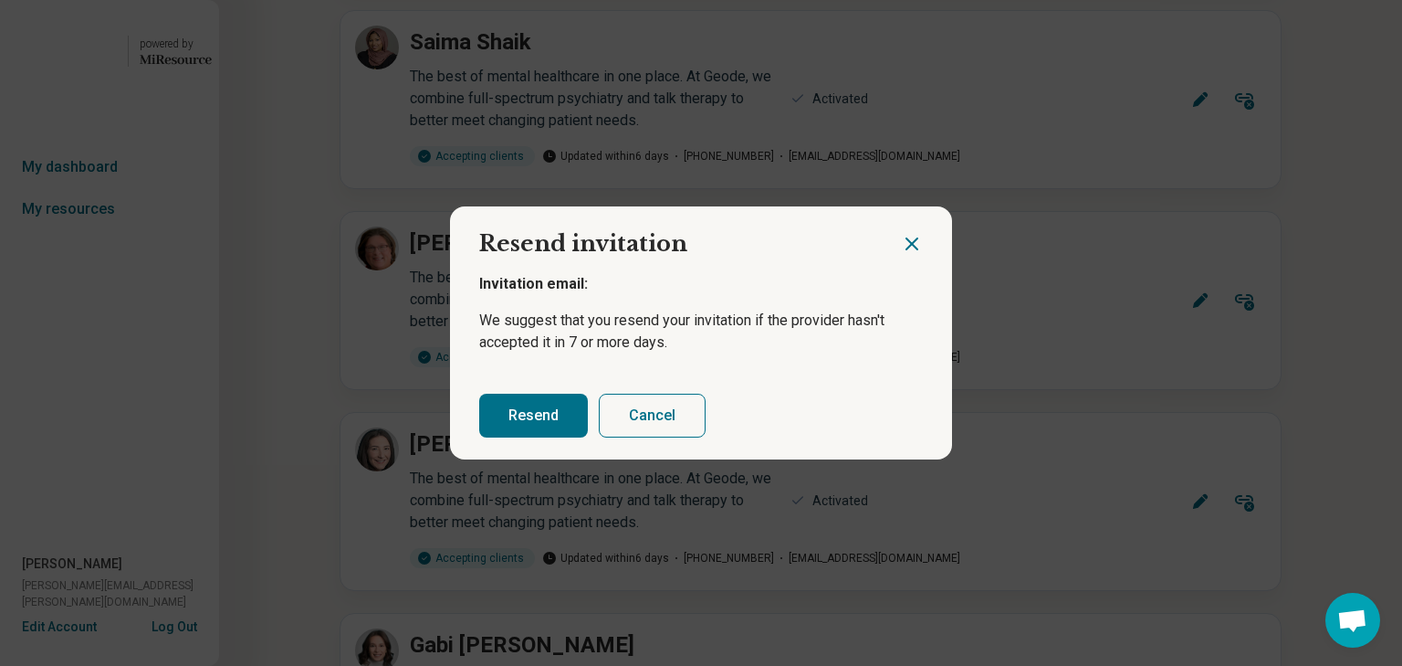
click at [573, 413] on button "Resend" at bounding box center [533, 415] width 109 height 44
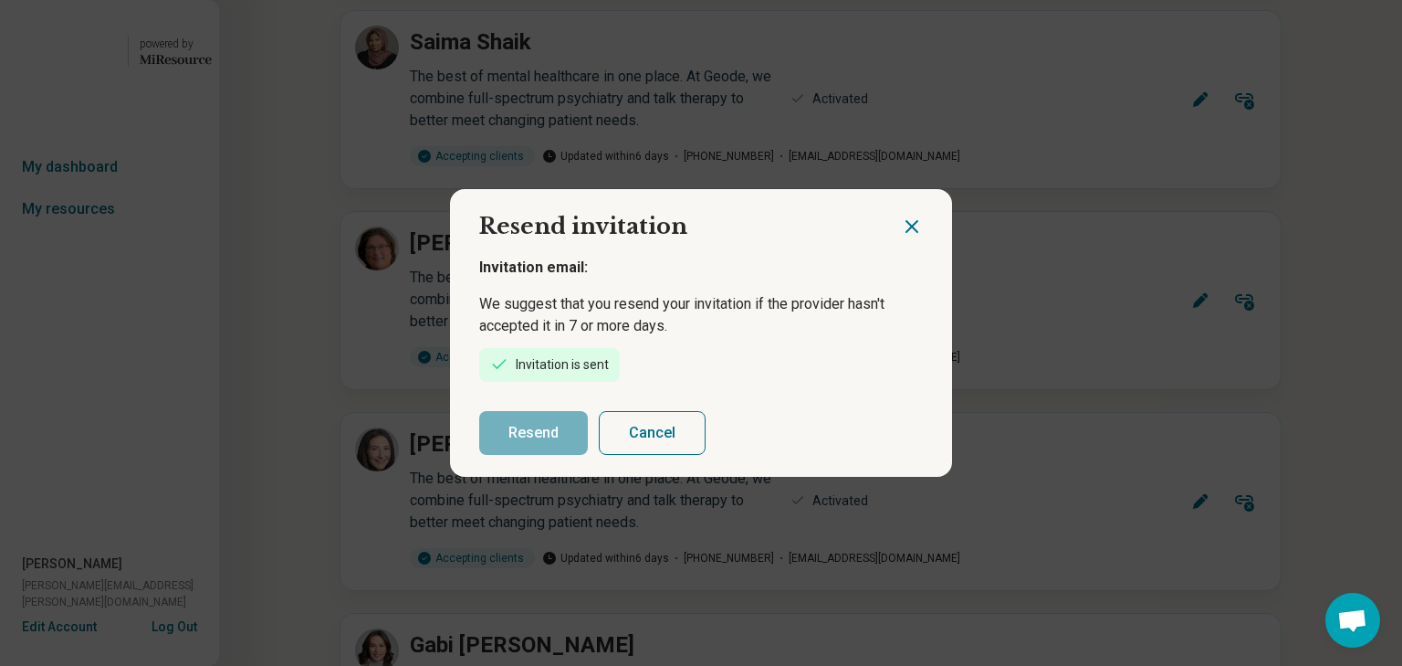
click at [902, 215] on icon "Close dialog" at bounding box center [912, 226] width 22 height 22
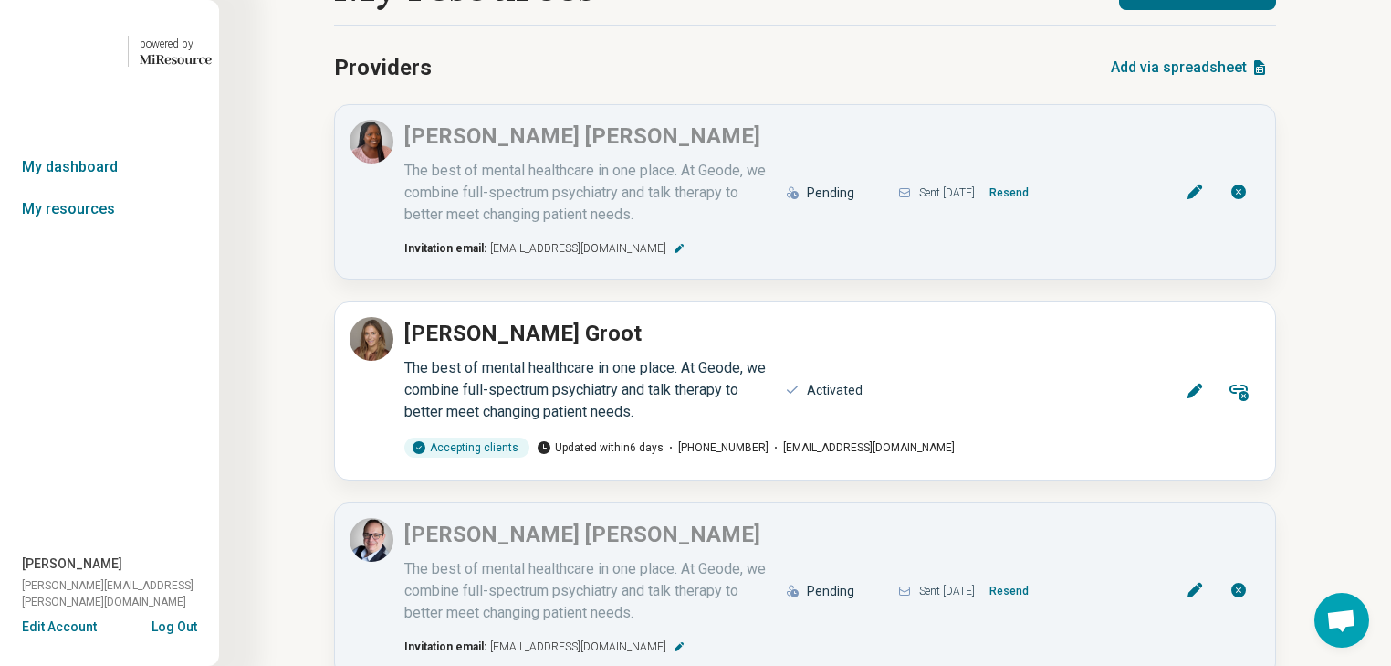
scroll to position [0, 0]
